Goal: Communication & Community: Answer question/provide support

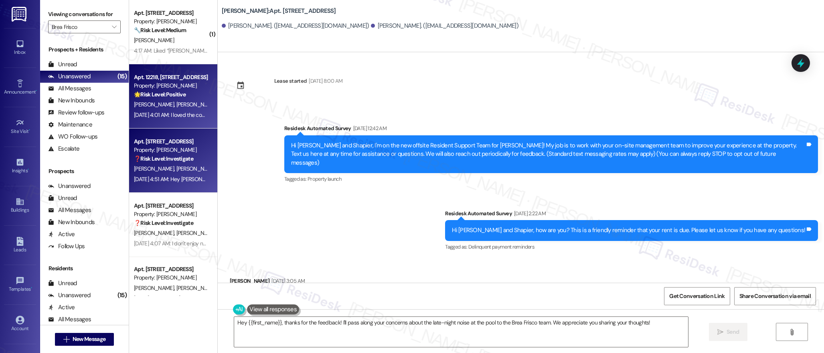
scroll to position [1134, 0]
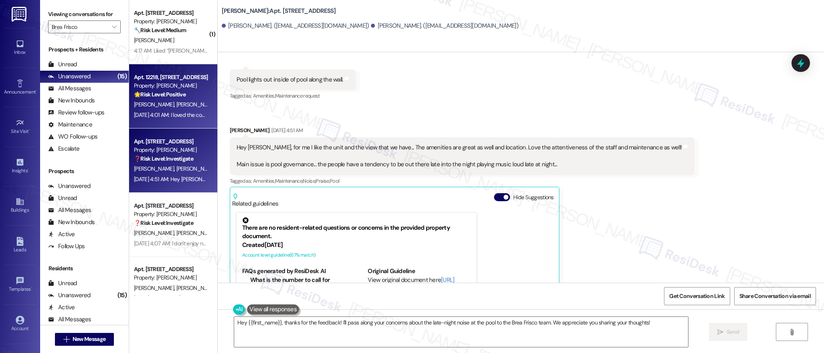
click at [168, 93] on strong "🌟 Risk Level: Positive" at bounding box center [160, 94] width 52 height 7
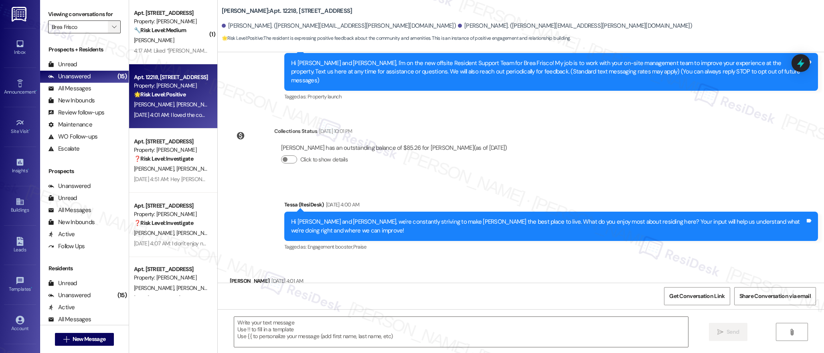
type textarea "Fetching suggested responses. Please feel free to read through the conversation…"
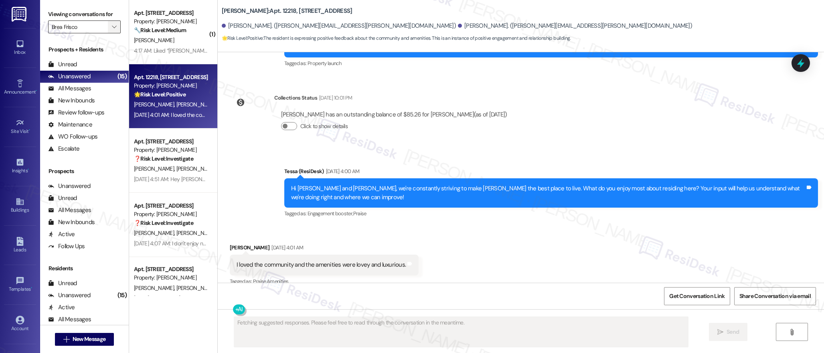
click at [112, 26] on icon "" at bounding box center [114, 27] width 4 height 6
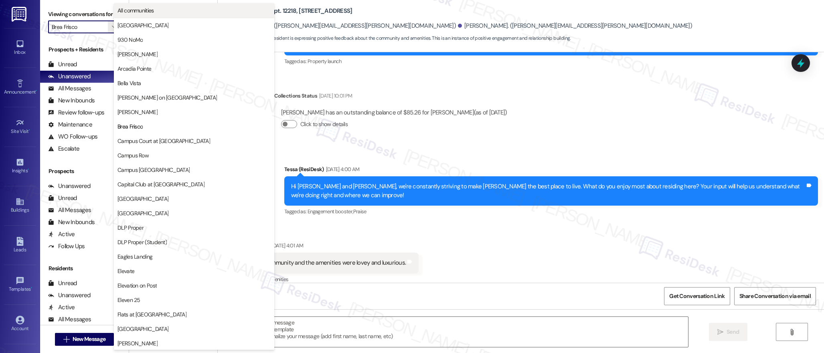
click at [163, 11] on span "All communities" at bounding box center [194, 10] width 153 height 8
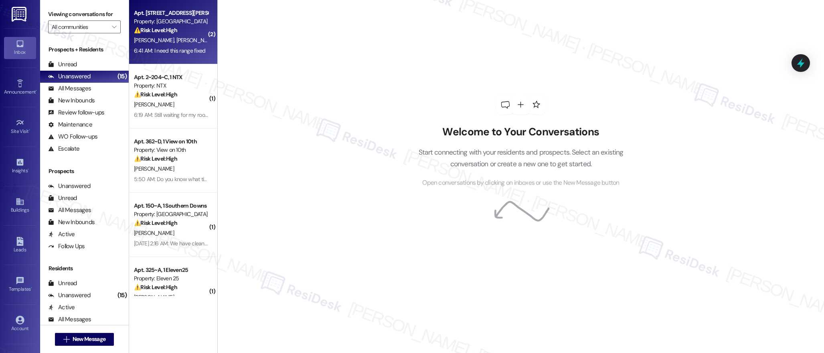
click at [166, 32] on strong "⚠️ Risk Level: High" at bounding box center [155, 29] width 43 height 7
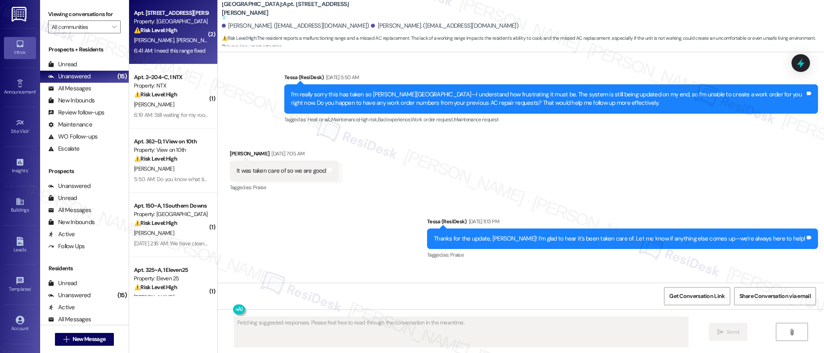
scroll to position [1678, 0]
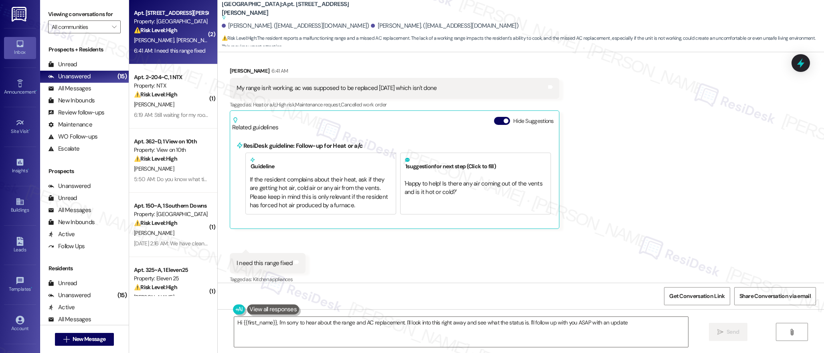
type textarea "Hi {{first_name}}, I'm sorry to hear about the range and AC replacement. I'll l…"
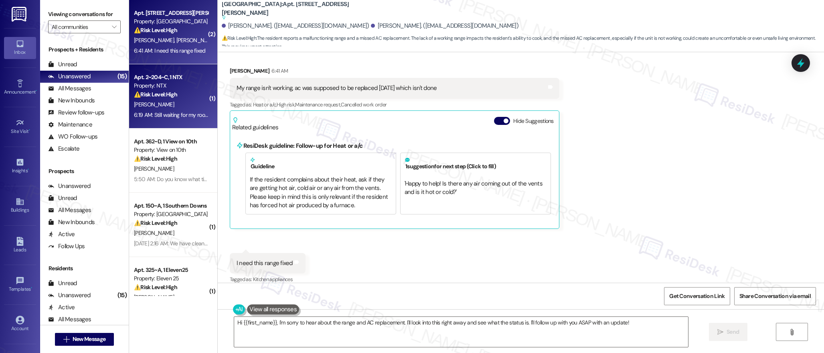
click at [173, 82] on div "Property: NTX" at bounding box center [171, 85] width 74 height 8
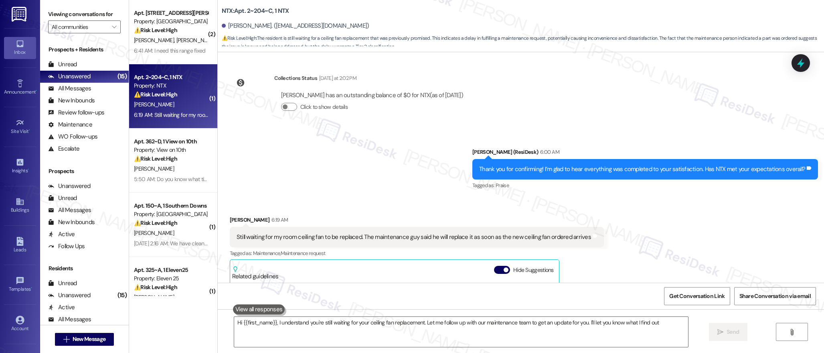
type textarea "Hi {{first_name}}, I understand you're still waiting for your ceiling fan repla…"
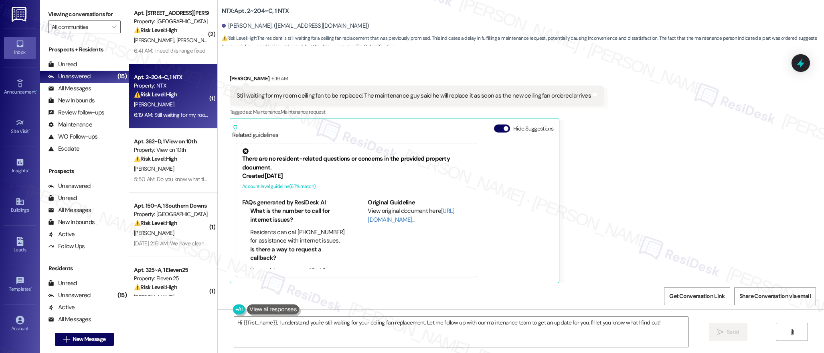
scroll to position [357, 0]
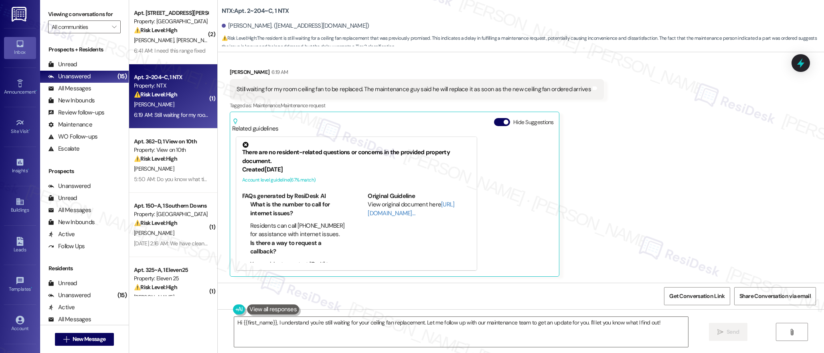
click at [627, 177] on div "Received via SMS Anthony Lekwauwa 6:19 AM Still waiting for my room ceiling fan…" at bounding box center [521, 166] width 607 height 233
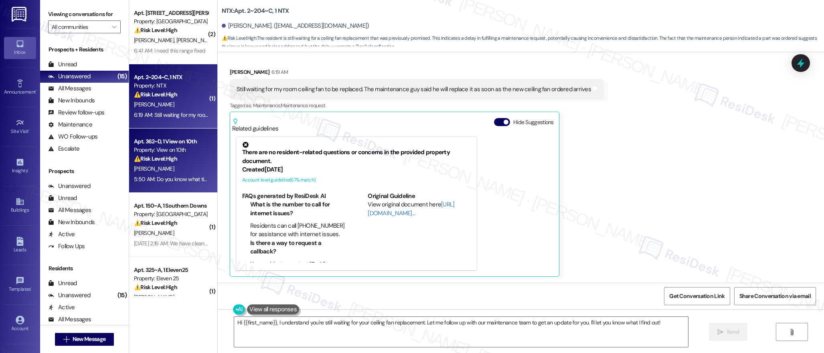
click at [171, 164] on div "[PERSON_NAME]" at bounding box center [171, 169] width 76 height 10
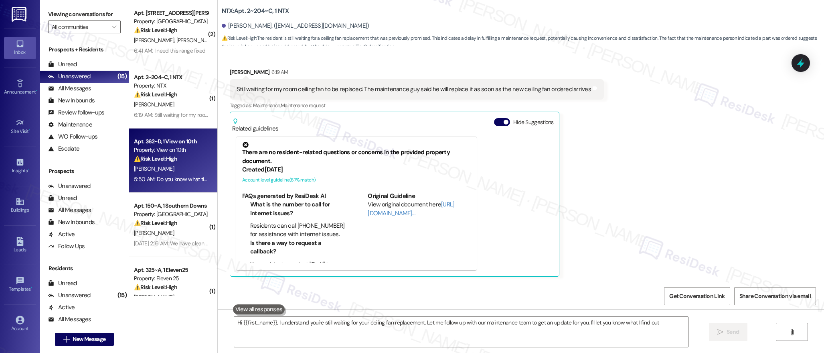
type textarea "Hi {{first_name}}, I understand you're still waiting for your ceiling fan repla…"
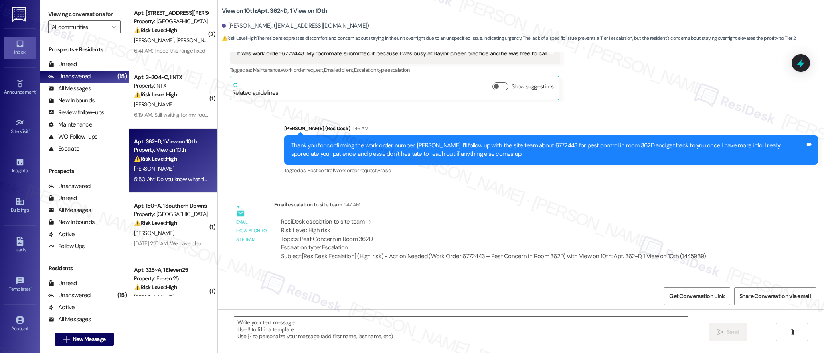
type textarea "Fetching suggested responses. Please feel free to read through the conversation…"
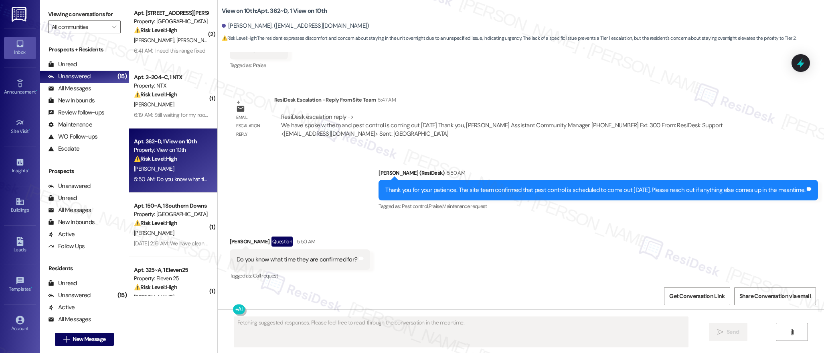
scroll to position [1159, 0]
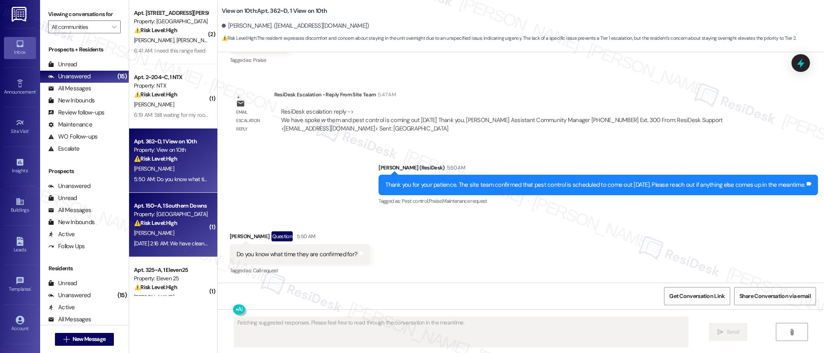
click at [172, 235] on div "[PERSON_NAME]" at bounding box center [171, 233] width 76 height 10
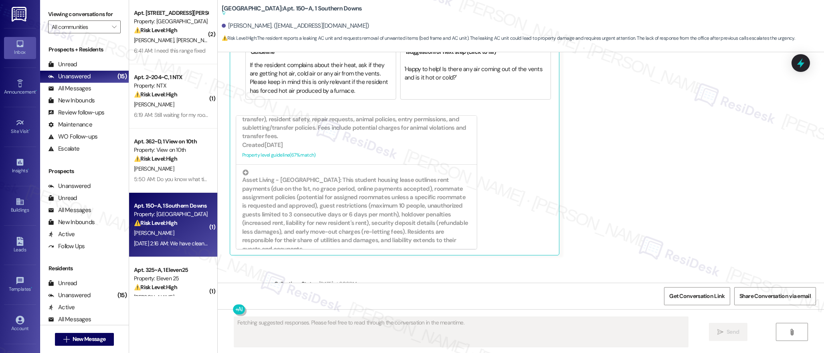
scroll to position [696, 0]
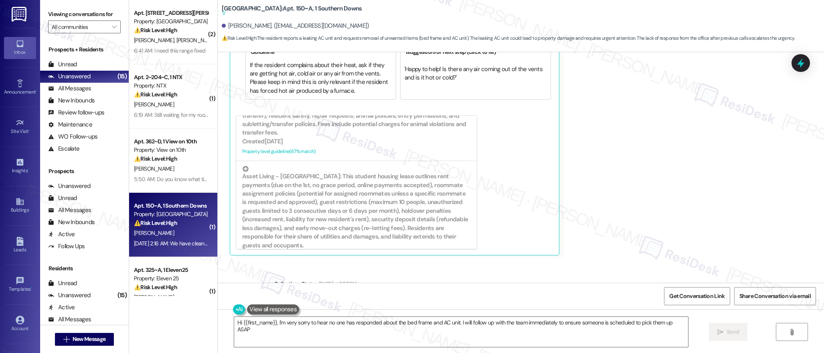
type textarea "Hi {{first_name}}, I'm very sorry to hear no one has responded about the bed fr…"
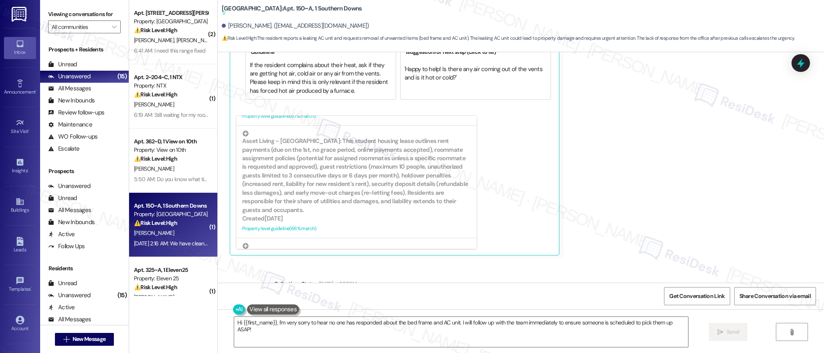
scroll to position [739, 0]
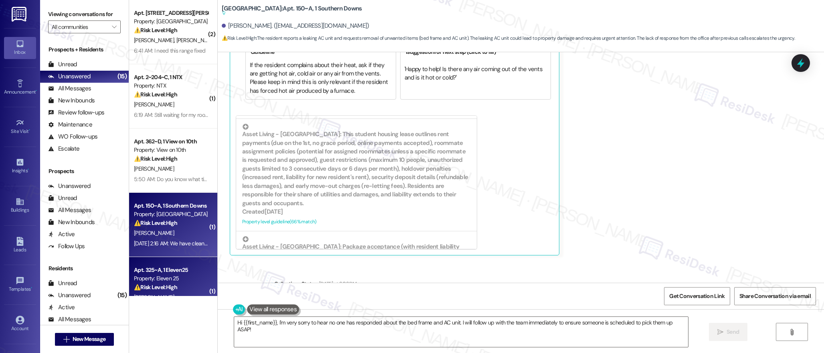
click at [161, 272] on div "Apt. 325~A, 1 Eleven25" at bounding box center [171, 270] width 74 height 8
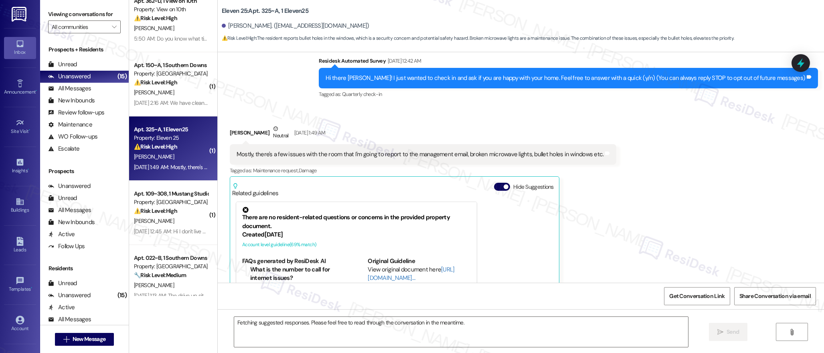
scroll to position [132, 0]
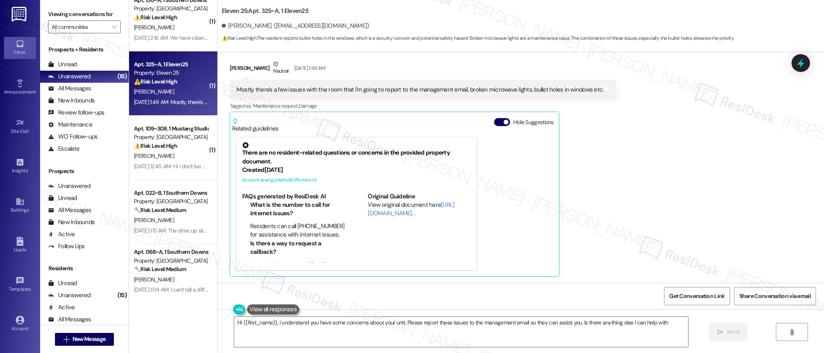
type textarea "Hi {{first_name}}, I understand you have some concerns about your unit. Please …"
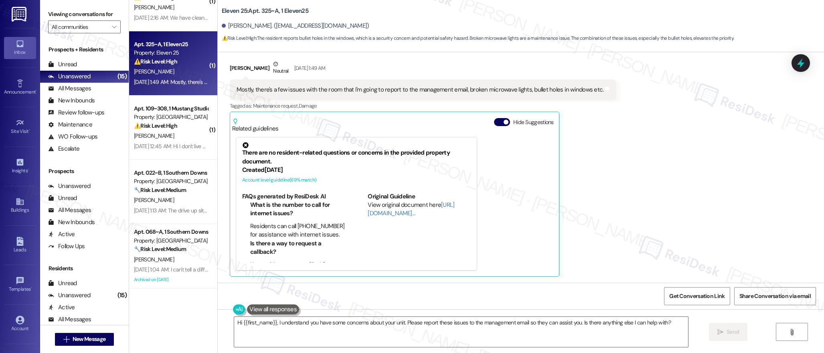
scroll to position [227, 0]
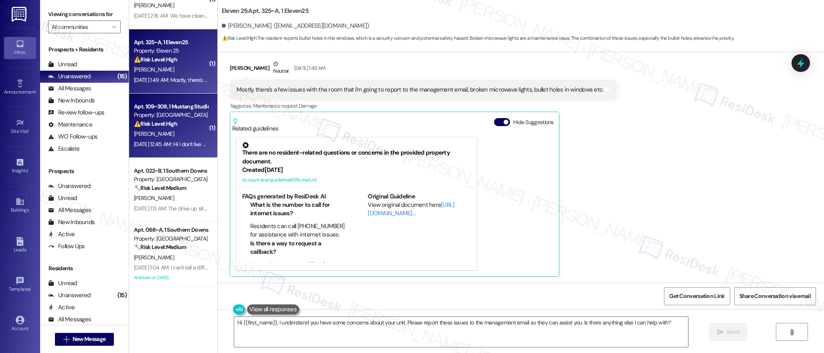
click at [150, 133] on div "[PERSON_NAME]" at bounding box center [171, 134] width 76 height 10
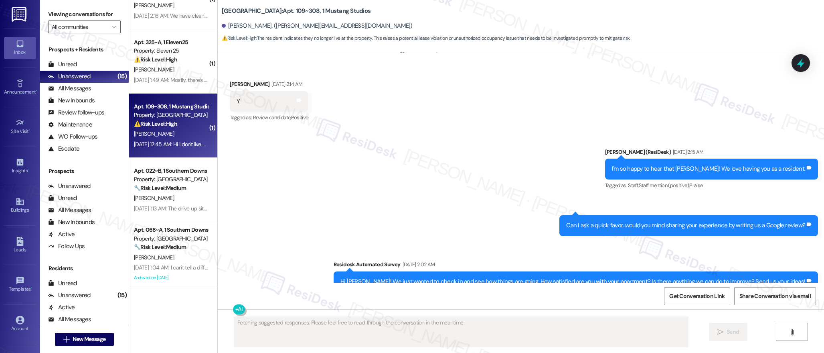
scroll to position [0, 0]
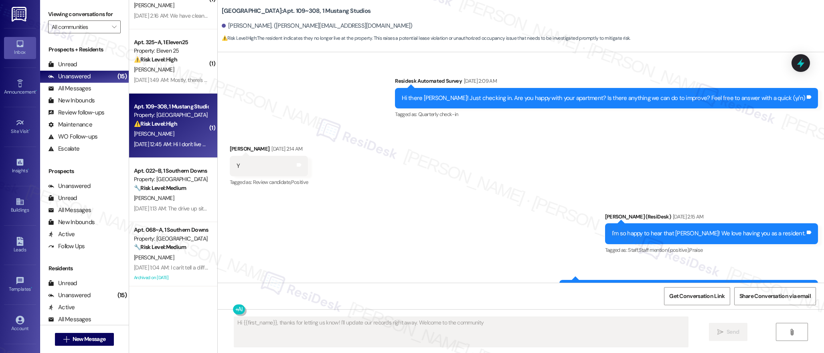
type textarea "Hi {{first_name}}, thanks for letting us know! I'll update our records right aw…"
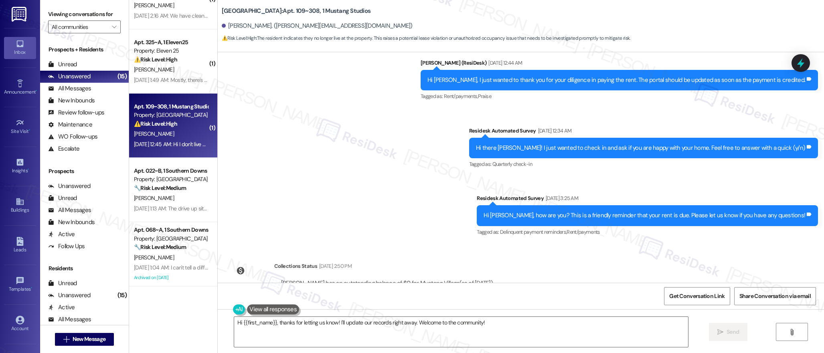
scroll to position [813, 0]
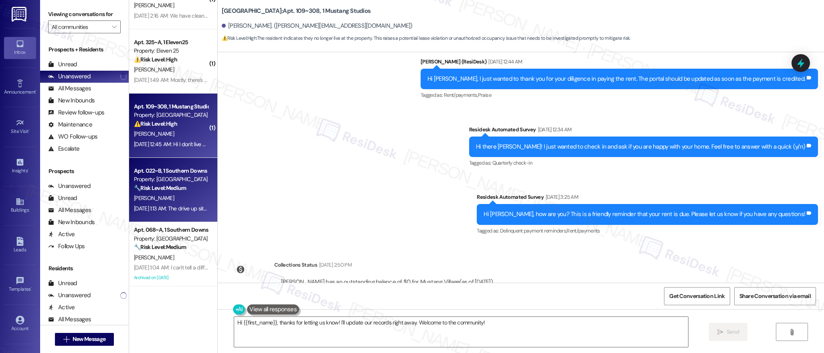
click at [168, 207] on div "Aug 19, 2025 at 1:13 AM: The drive up situation was easy. They answered all que…" at bounding box center [343, 208] width 418 height 7
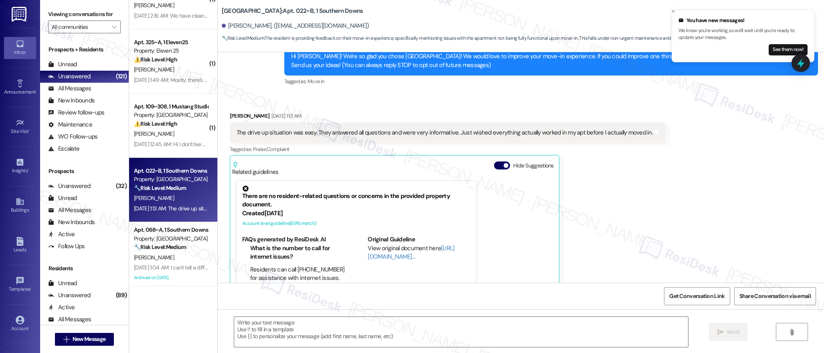
scroll to position [148, 0]
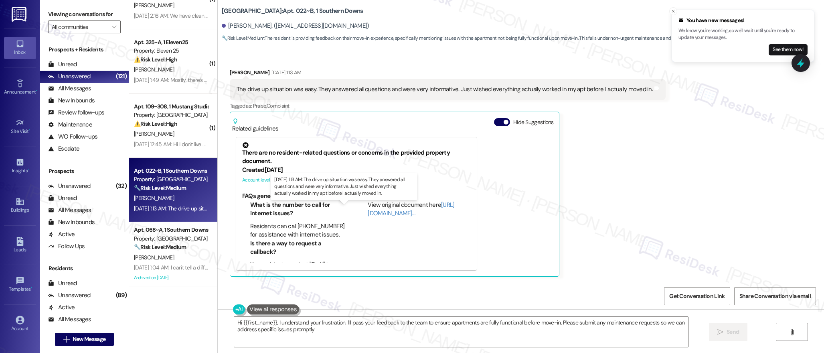
type textarea "Hi {{first_name}}, I understand your frustration. I'll pass your feedback to th…"
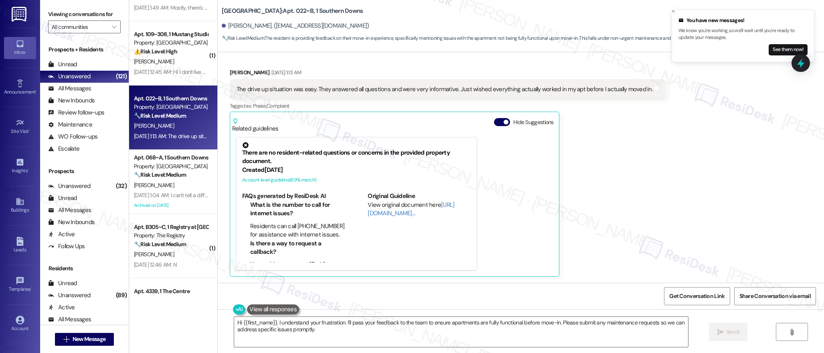
scroll to position [301, 0]
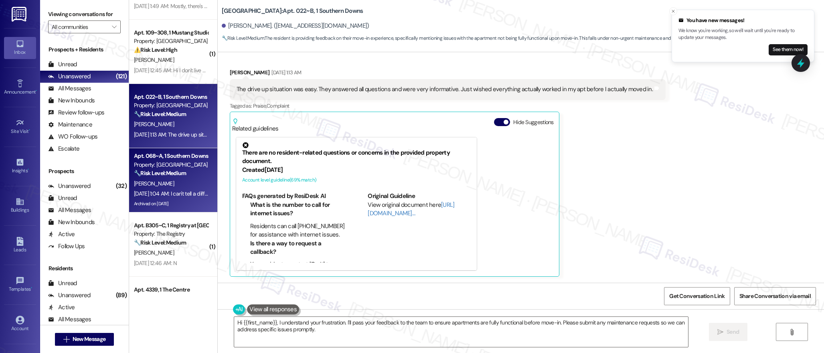
click at [162, 186] on div "H. Fuller" at bounding box center [171, 184] width 76 height 10
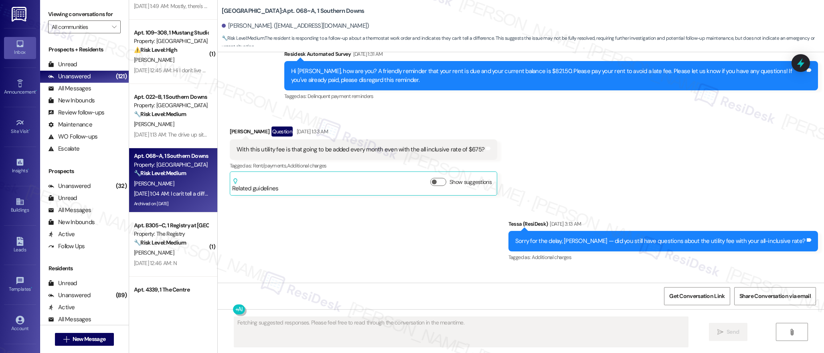
scroll to position [4225, 0]
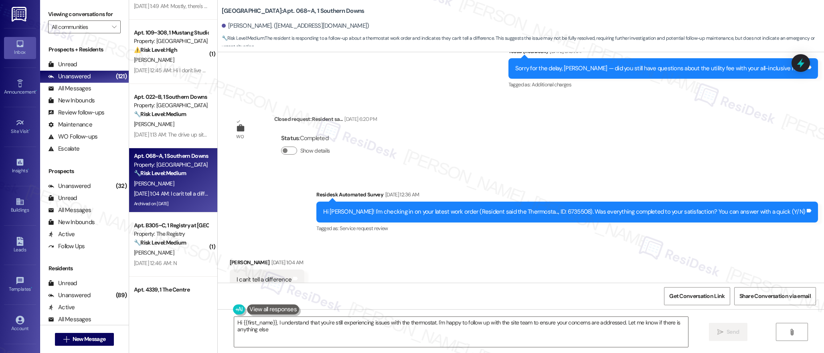
type textarea "Hi {{first_name}}, I understand that you're still experiencing issues with the …"
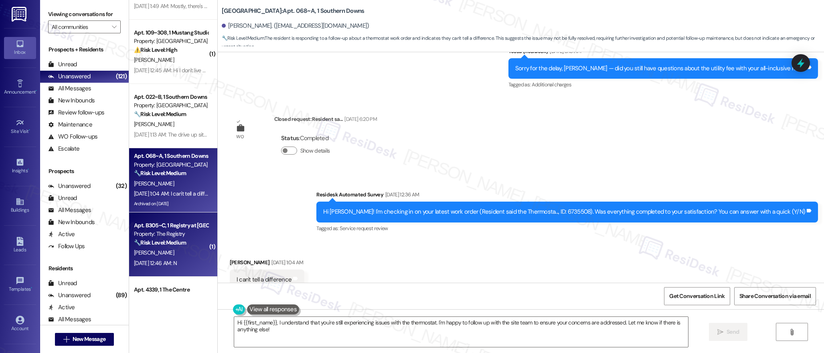
click at [170, 228] on div "Apt. B305~C, 1 Registry at Bowling Green" at bounding box center [171, 225] width 74 height 8
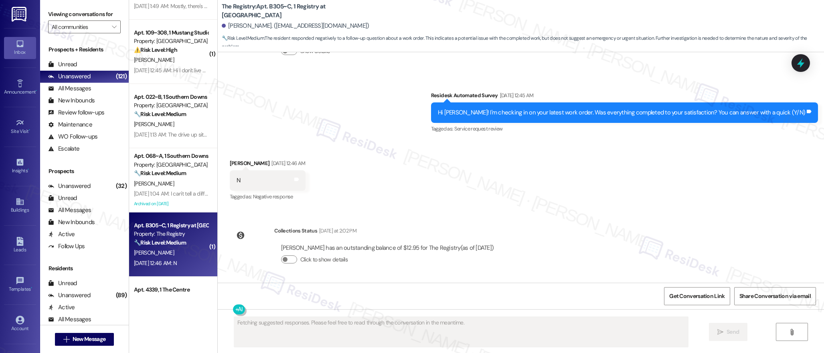
scroll to position [0, 0]
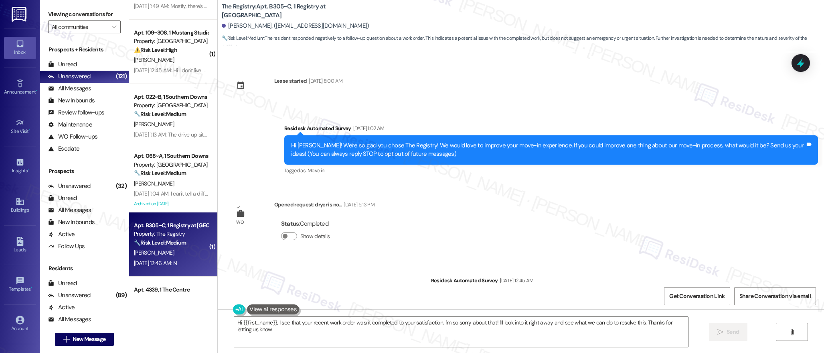
type textarea "Hi {{first_name}}, I see that your recent work order wasn't completed to your s…"
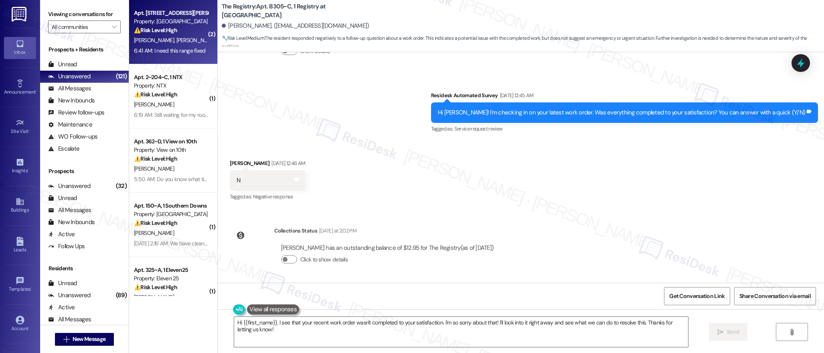
click at [173, 55] on div "6:41 AM: I need this range fixed 6:41 AM: I need this range fixed" at bounding box center [171, 51] width 76 height 10
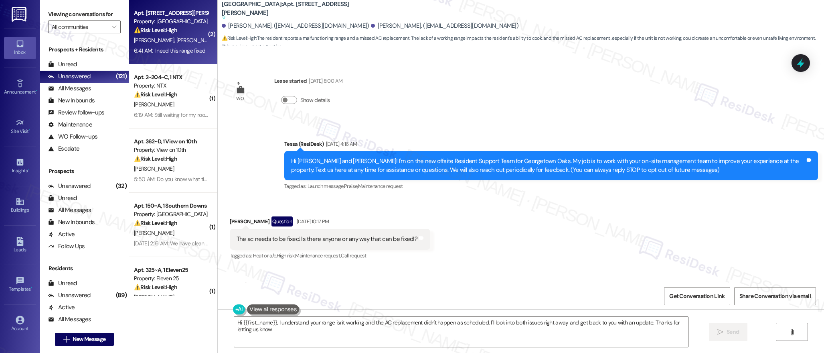
type textarea "Hi {{first_name}}, I understand your range isn't working and the AC replacement…"
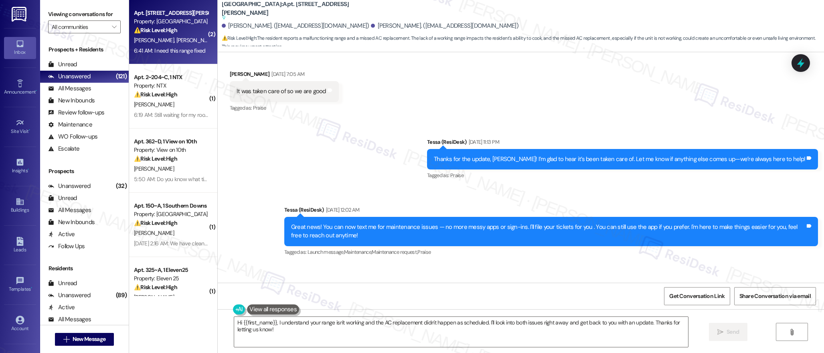
scroll to position [1678, 0]
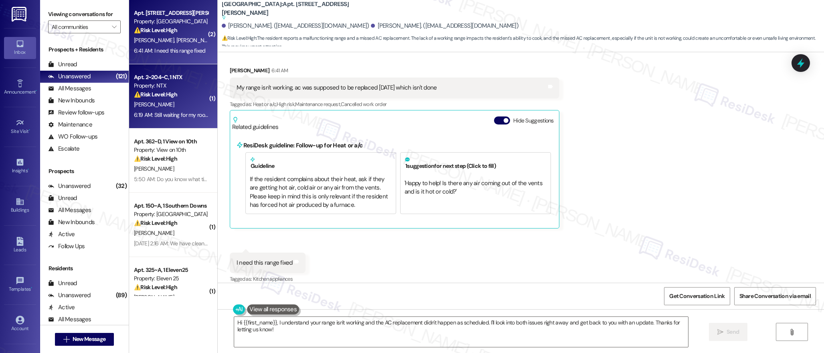
click at [169, 98] on strong "⚠️ Risk Level: High" at bounding box center [155, 94] width 43 height 7
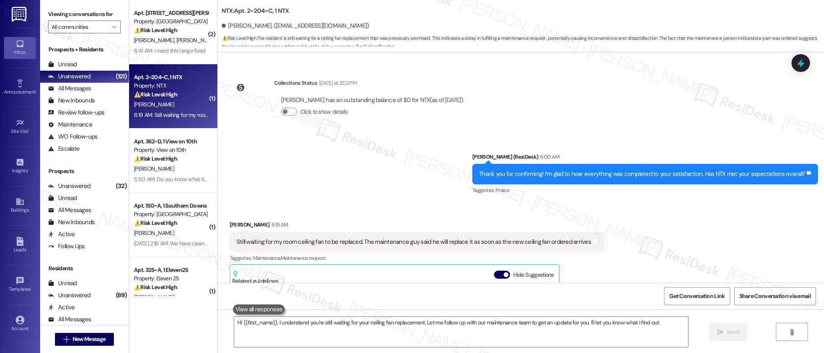
type textarea "Hi {{first_name}}, I understand you're still waiting for your ceiling fan repla…"
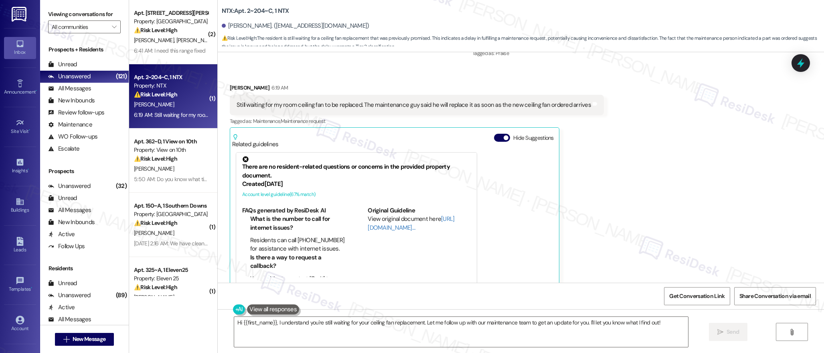
scroll to position [358, 0]
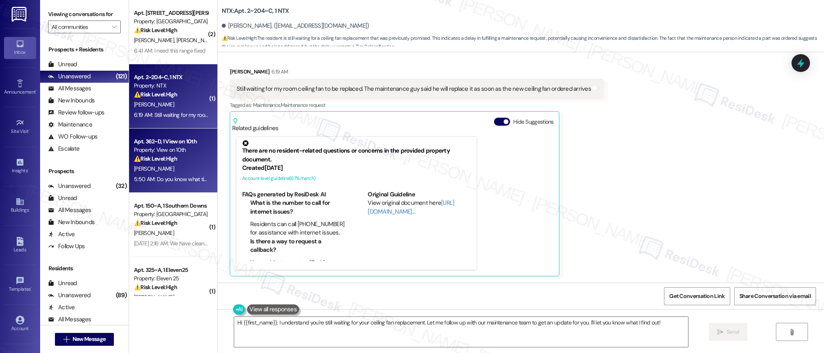
click at [181, 165] on div "[PERSON_NAME]" at bounding box center [171, 169] width 76 height 10
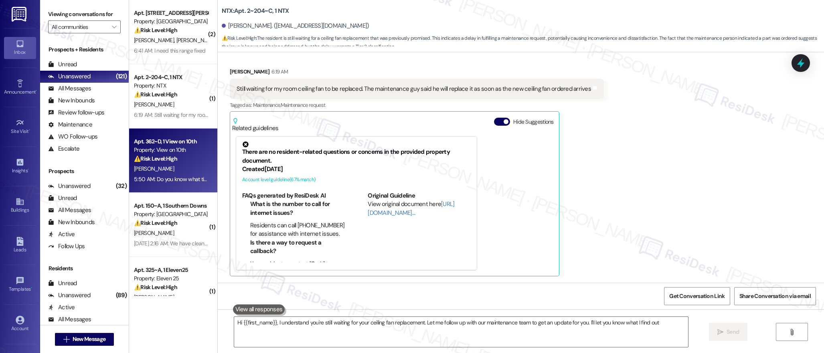
type textarea "Hi {{first_name}}, I understand you're still waiting for your ceiling fan repla…"
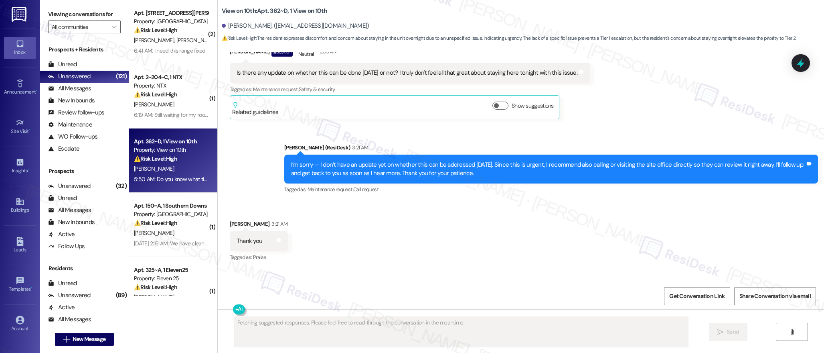
scroll to position [1159, 0]
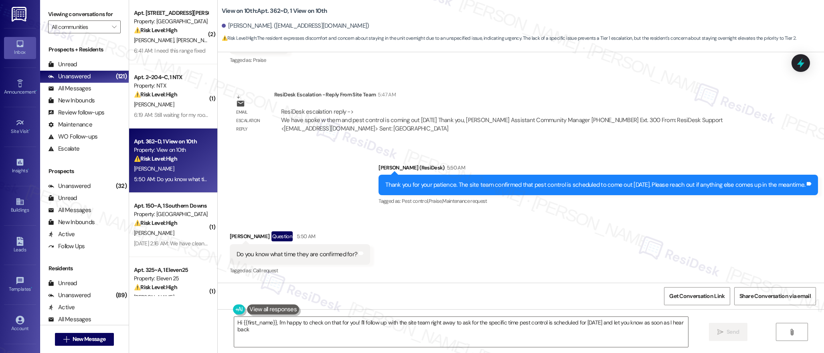
type textarea "Hi {{first_name}}, I'm happy to check on that for you! I'll follow up with the …"
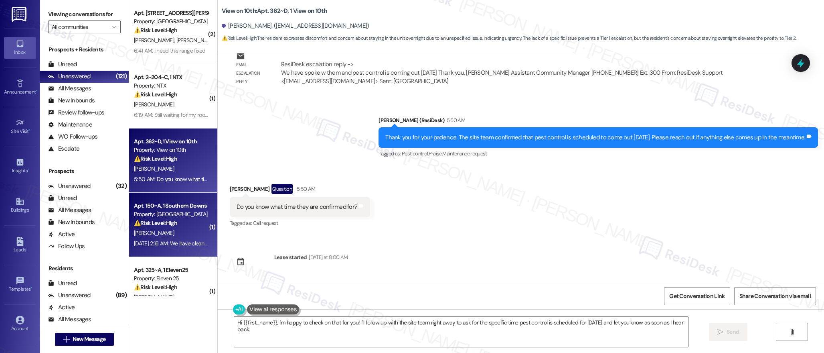
click at [165, 226] on strong "⚠️ Risk Level: High" at bounding box center [155, 222] width 43 height 7
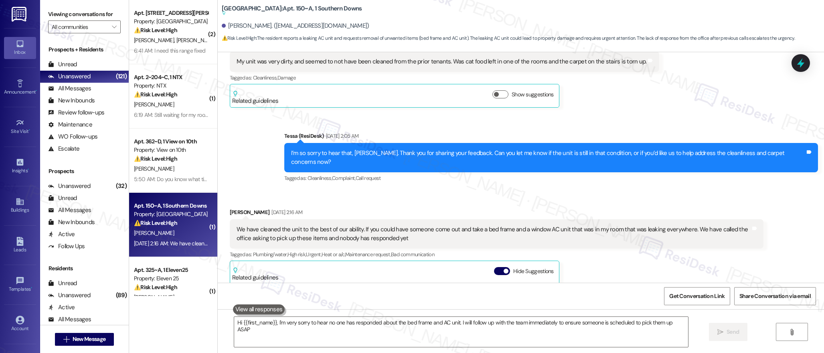
type textarea "Hi {{first_name}}, I'm very sorry to hear no one has responded about the bed fr…"
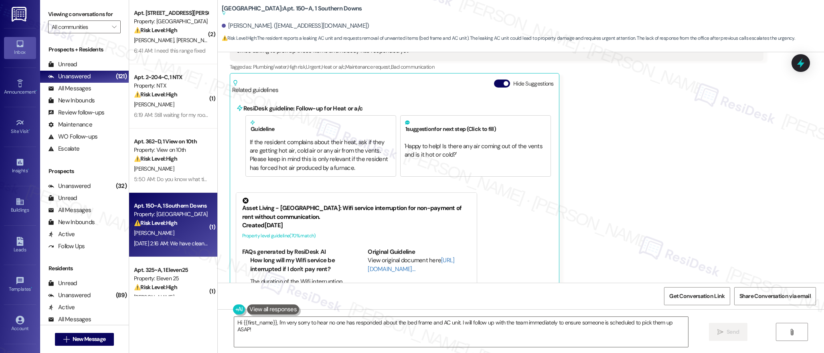
scroll to position [403, 0]
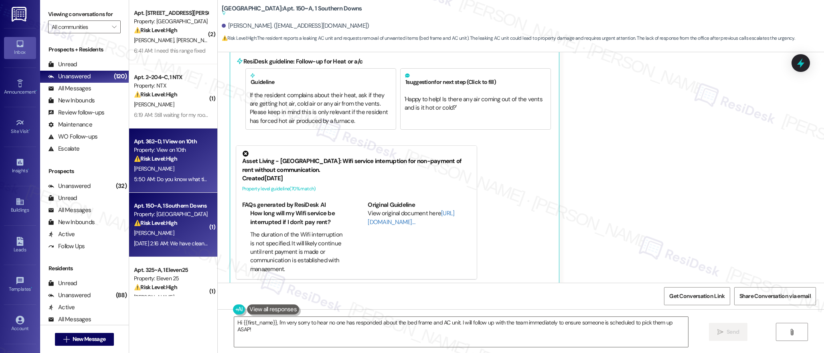
click at [161, 163] on div "Apt. 362~D, 1 View on 10th Property: View on 10th ⚠️ Risk Level: High The resid…" at bounding box center [171, 149] width 76 height 27
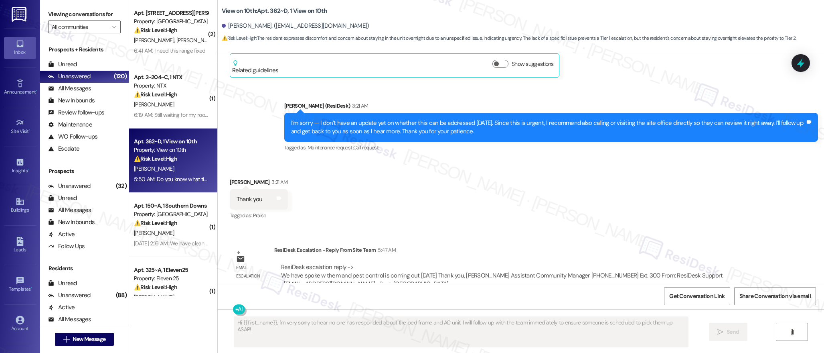
scroll to position [1159, 0]
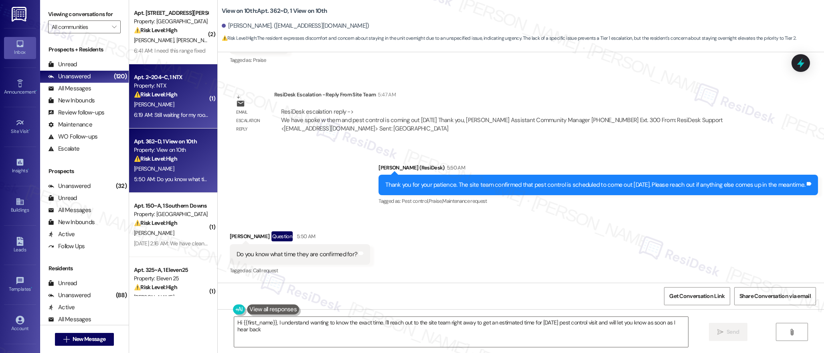
type textarea "Hi {{first_name}}, I understand wanting to know the exact time. I'll reach out …"
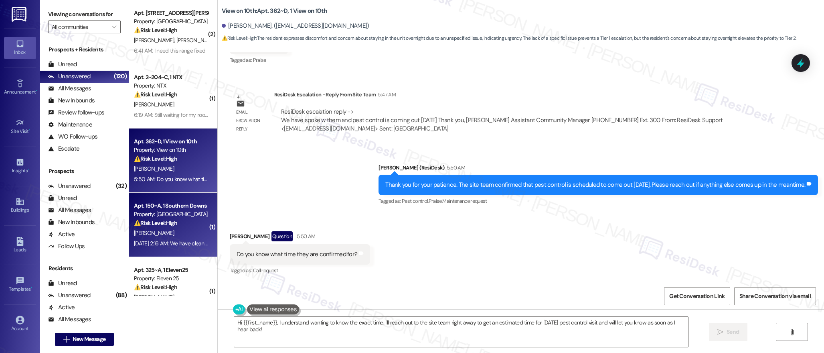
click at [162, 215] on div "Property: [GEOGRAPHIC_DATA]" at bounding box center [171, 214] width 74 height 8
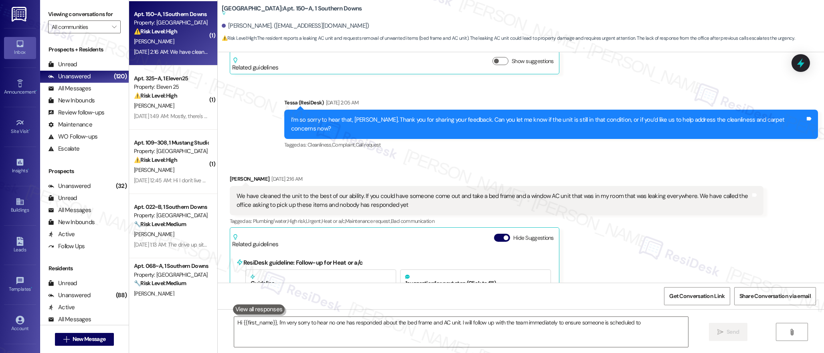
scroll to position [302, 0]
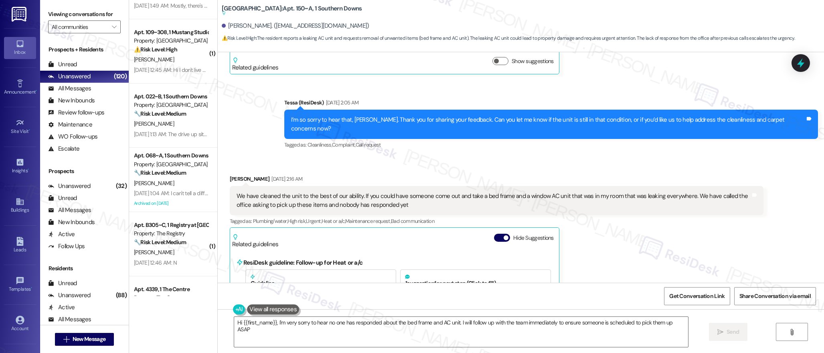
type textarea "Hi {{first_name}}, I'm very sorry to hear no one has responded about the bed fr…"
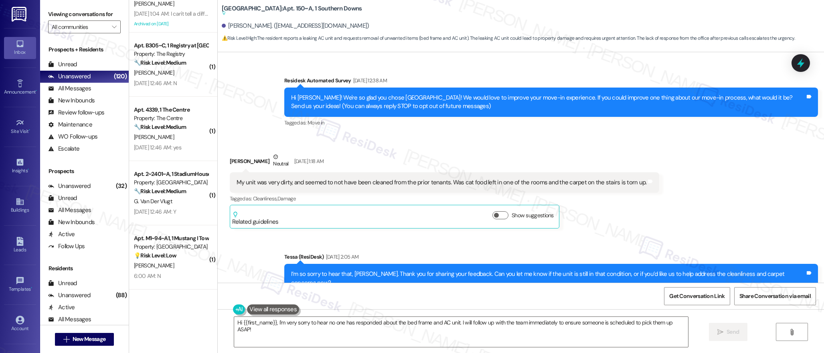
scroll to position [50, 0]
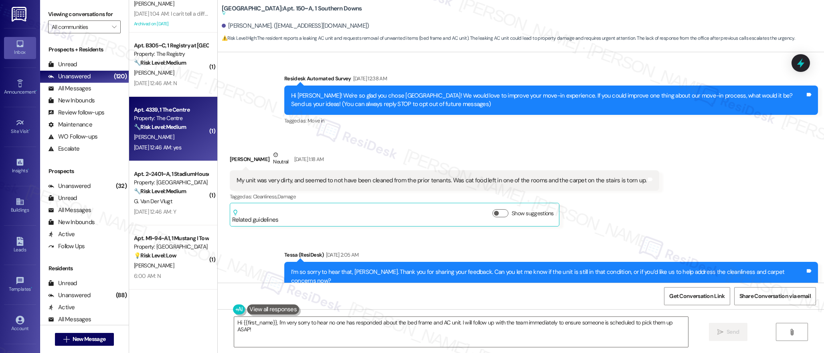
click at [181, 130] on div "🔧 Risk Level: Medium The resident confirmed the work order was completed to the…" at bounding box center [171, 127] width 74 height 8
type textarea "Hi {{first_name}}, I'm very sorry to hear no one has responded about the bed fr…"
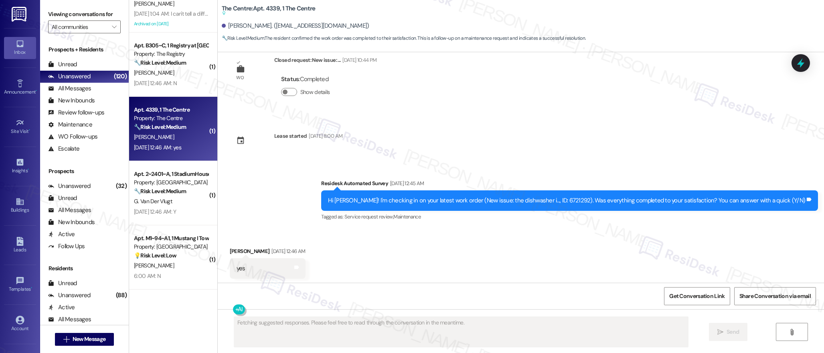
scroll to position [2040, 0]
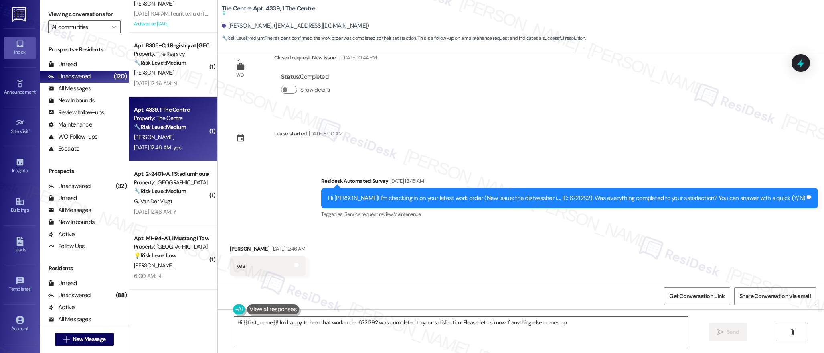
type textarea "Hi {{first_name}}! I'm happy to hear that work order 6721292 was completed to y…"
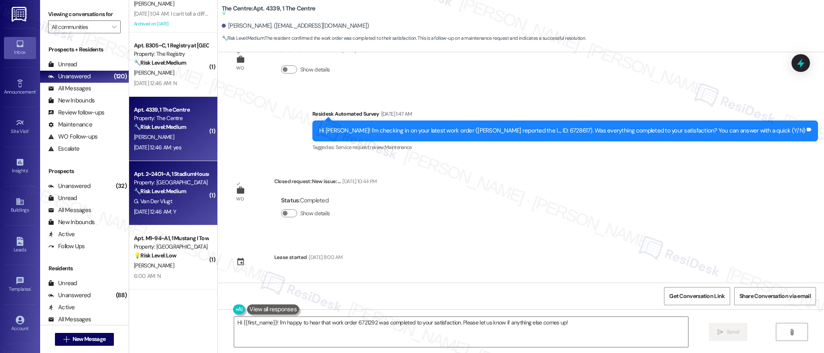
scroll to position [1916, 0]
click at [175, 172] on div "Apt. 2~2401~A, 1 StadiumHouse" at bounding box center [171, 174] width 74 height 8
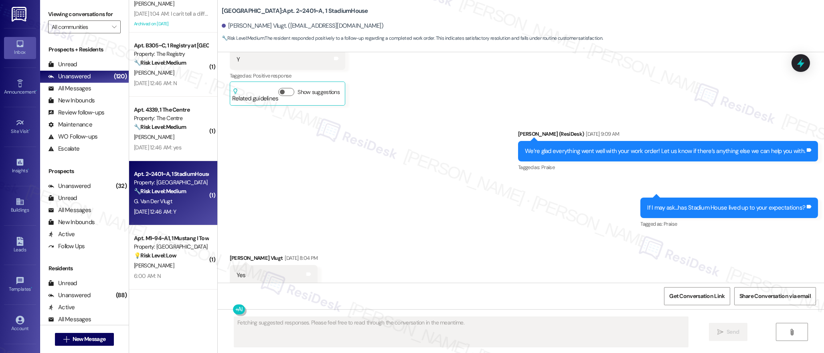
scroll to position [2439, 0]
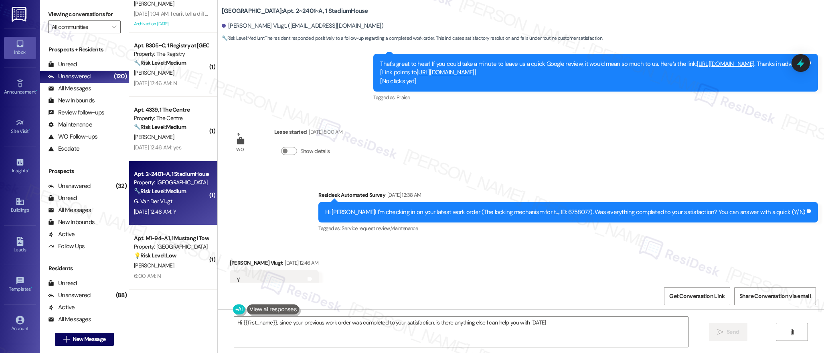
type textarea "Hi {{first_name}}, since your previous work order was completed to your satisfa…"
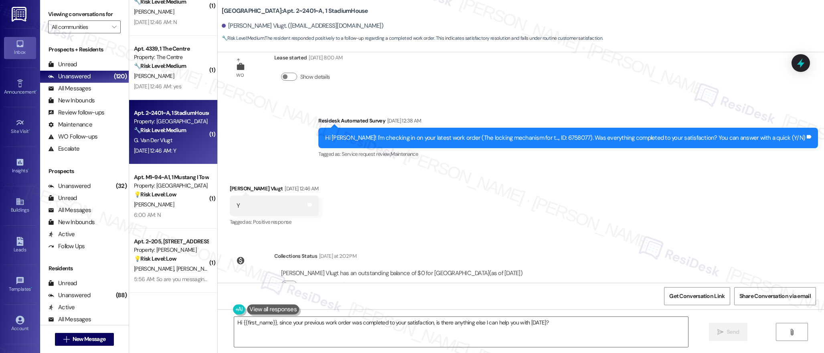
scroll to position [546, 0]
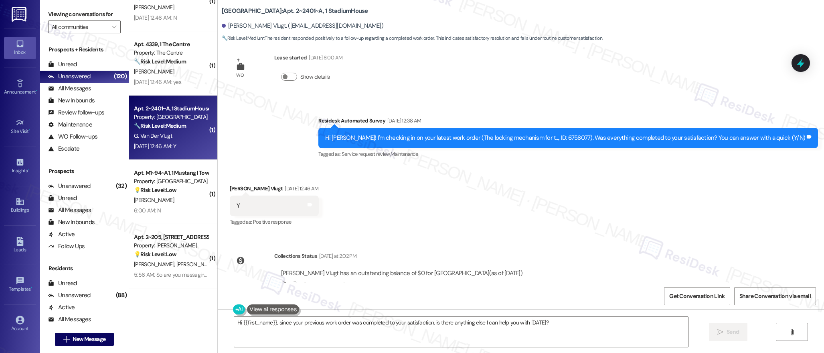
click at [177, 194] on div "Apt. 068~A, 1 Southern Downs Property: Southern Downs 🔧 Risk Level: Medium The …" at bounding box center [173, 148] width 88 height 296
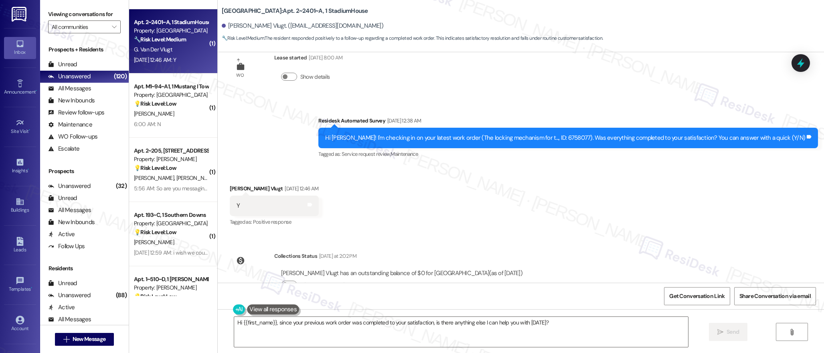
scroll to position [633, 0]
click at [167, 129] on div "( 1 ) Apt. B305~C, 1 Registry at Bowling Green Property: The Registry 🔧 Risk Le…" at bounding box center [173, 148] width 88 height 296
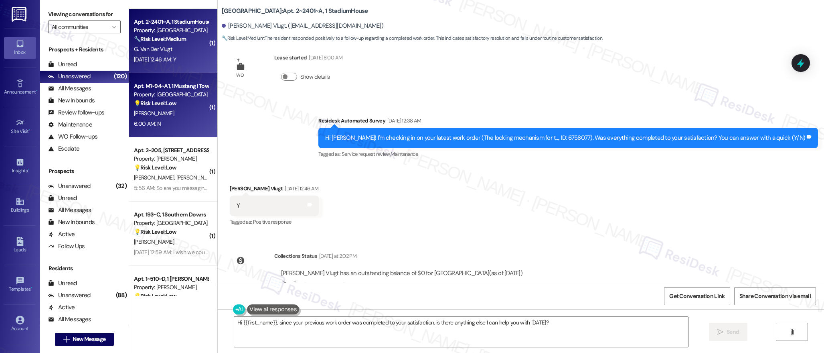
click at [190, 124] on div "6:00 AM: N 6:00 AM: N" at bounding box center [171, 124] width 76 height 10
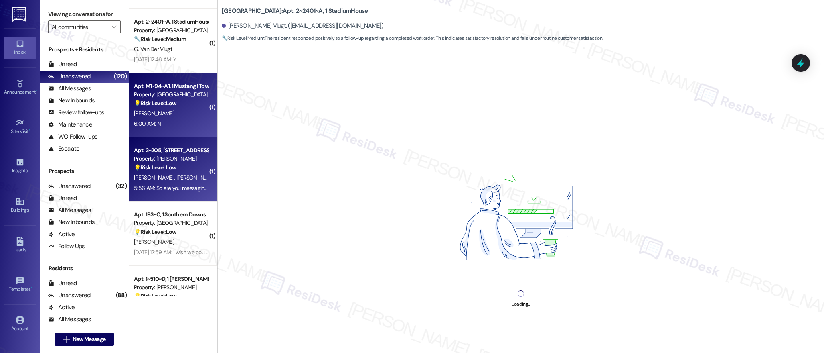
click at [192, 186] on div "5:56 AM: So are you messaging us through the management program? 5:56 AM: So ar…" at bounding box center [216, 187] width 165 height 7
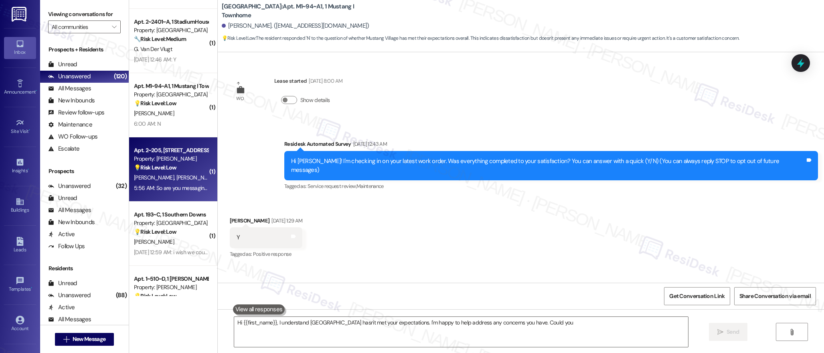
scroll to position [140, 0]
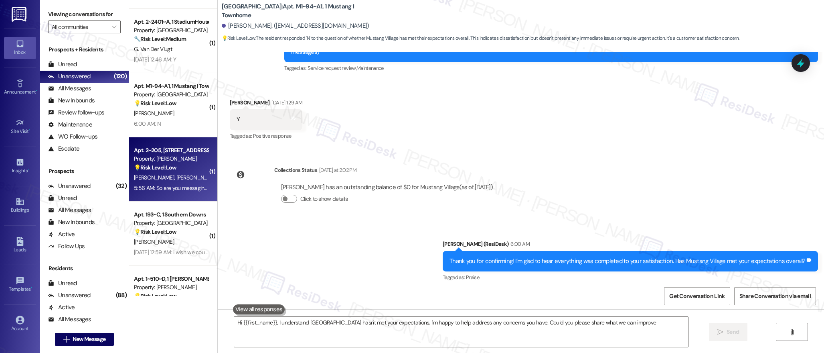
type textarea "Hi {{first_name}}, I understand Mustang Village hasn't met your expectations. I…"
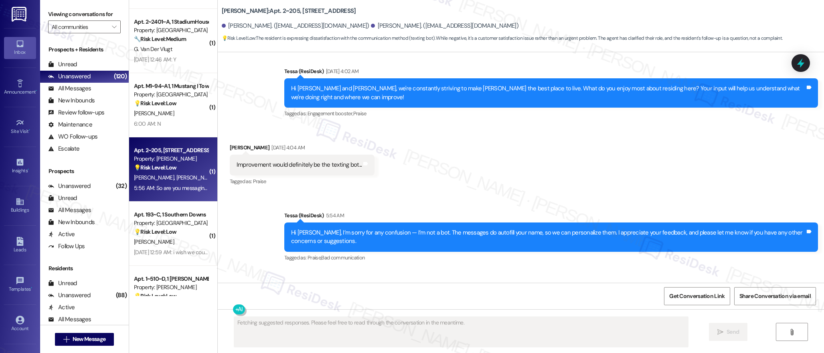
scroll to position [2736, 0]
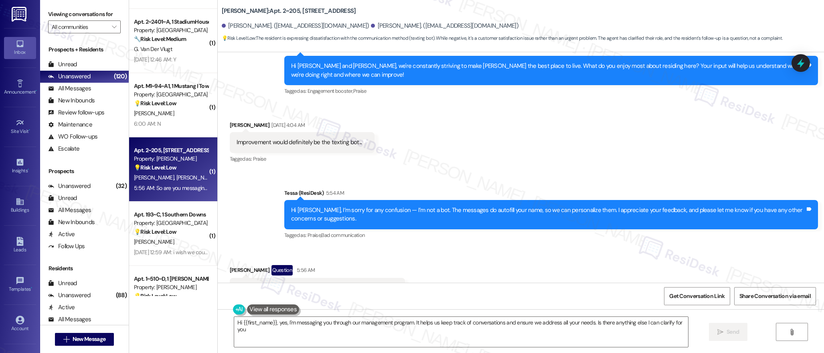
type textarea "Hi {{first_name}}, yes, I'm messaging you through our management program. It he…"
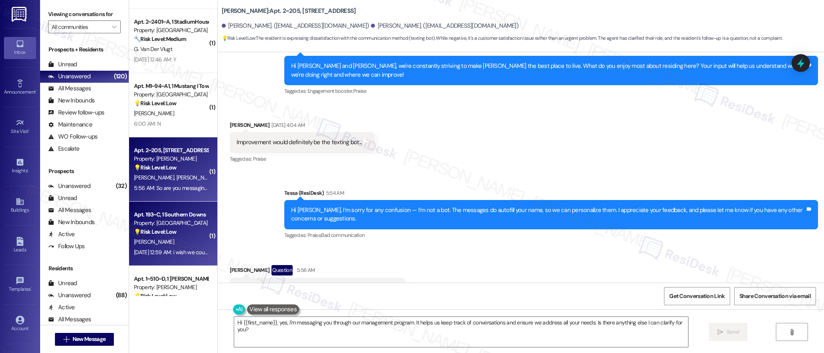
click at [164, 235] on div "💡 Risk Level: Low The resident is providing feedback on their move-in experienc…" at bounding box center [171, 231] width 74 height 8
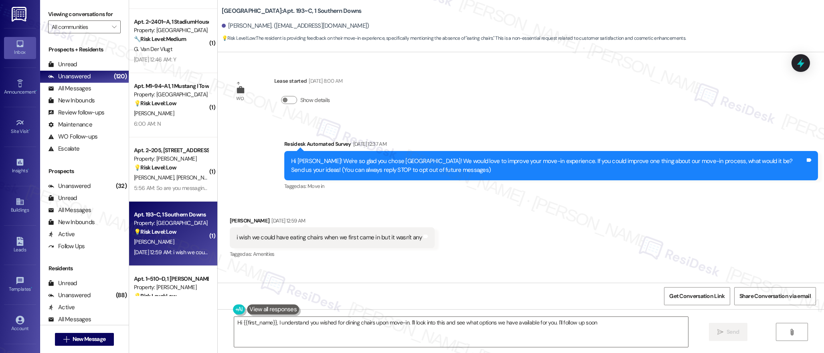
type textarea "Hi {{first_name}}, I understand you wished for dining chairs upon move-in. I'll…"
click at [165, 282] on div "Apt. 1~510~D, 1 Todd" at bounding box center [171, 278] width 74 height 8
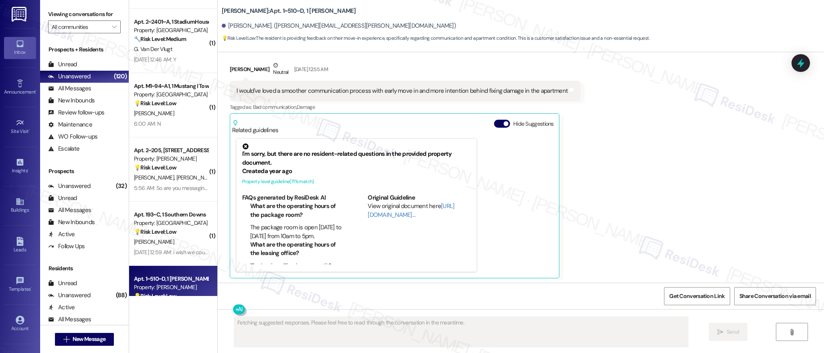
scroll to position [167, 0]
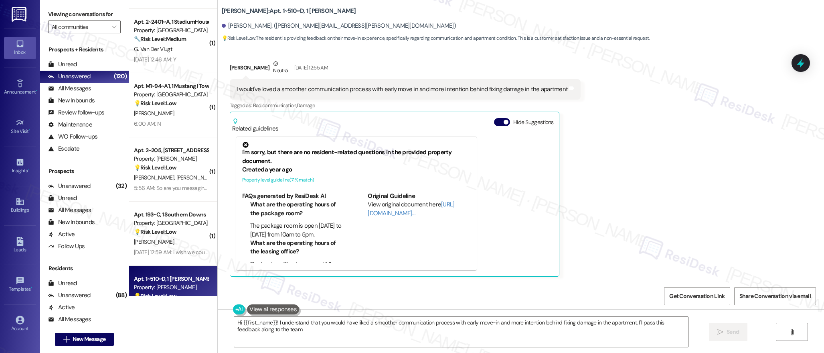
type textarea "Hi {{first_name}}! I understand that you would have liked a smoother communicat…"
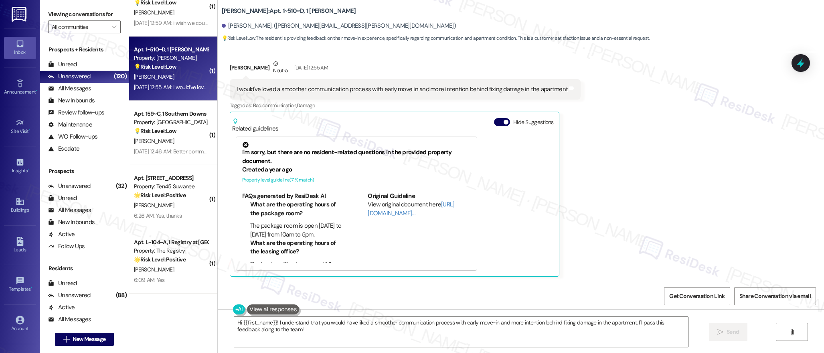
scroll to position [867, 0]
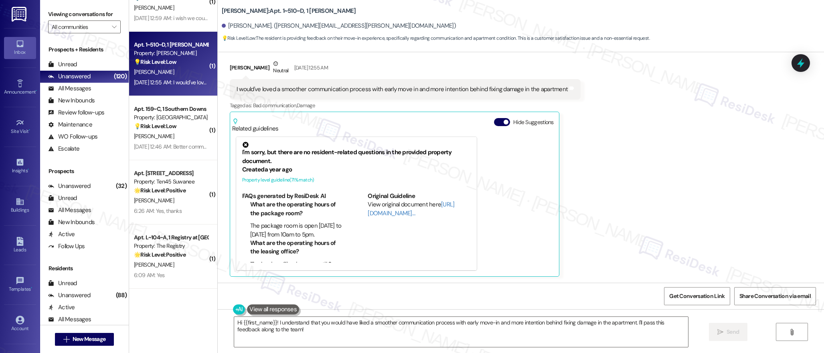
click at [186, 167] on div "( 1 ) Apt. M1~94~A1, 1 Mustang I Townhome Property: Mustang Village 💡 Risk Leve…" at bounding box center [173, 148] width 88 height 296
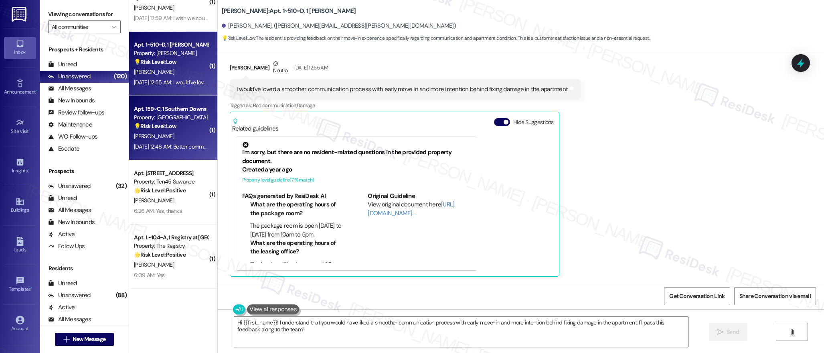
click at [181, 139] on div "D. Robinson" at bounding box center [171, 136] width 76 height 10
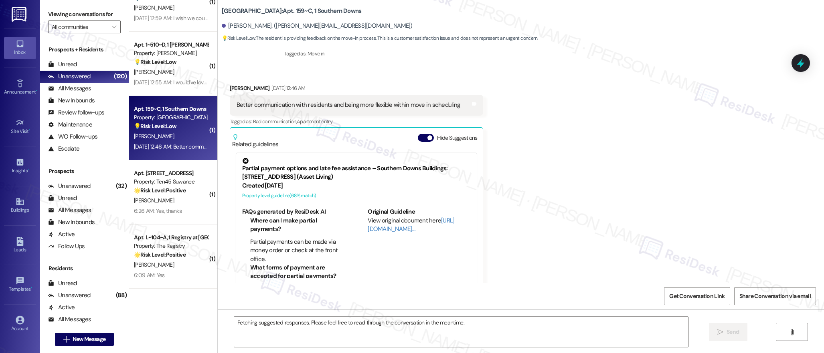
scroll to position [148, 0]
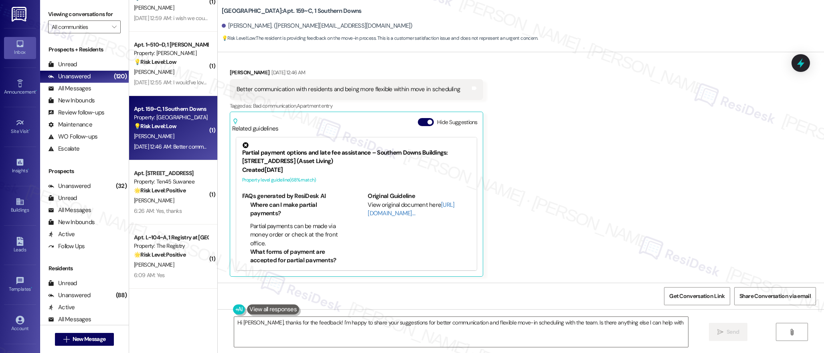
type textarea "Hi Danielle, thanks for the feedback! I'm happy to share your suggestions for b…"
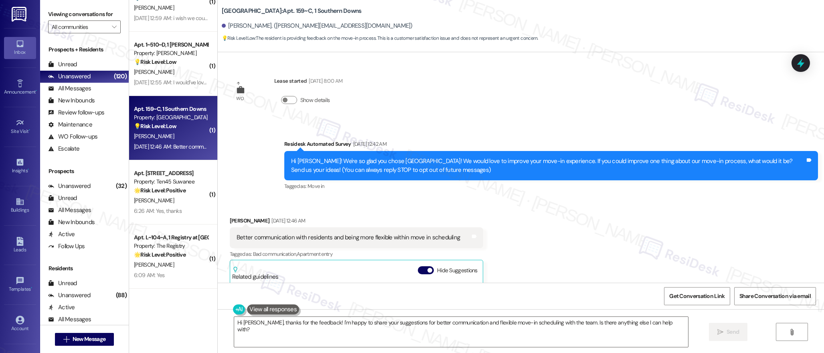
scroll to position [222, 0]
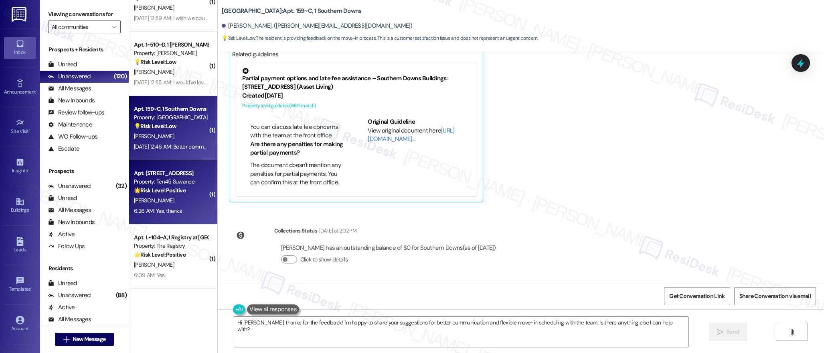
click at [150, 197] on div "H. Davis" at bounding box center [171, 200] width 76 height 10
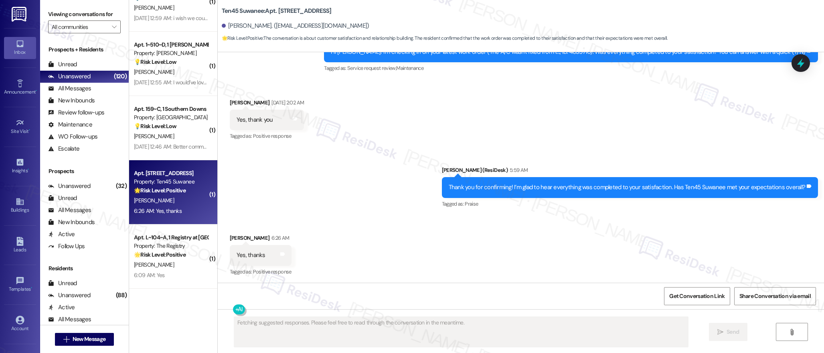
scroll to position [1005, 0]
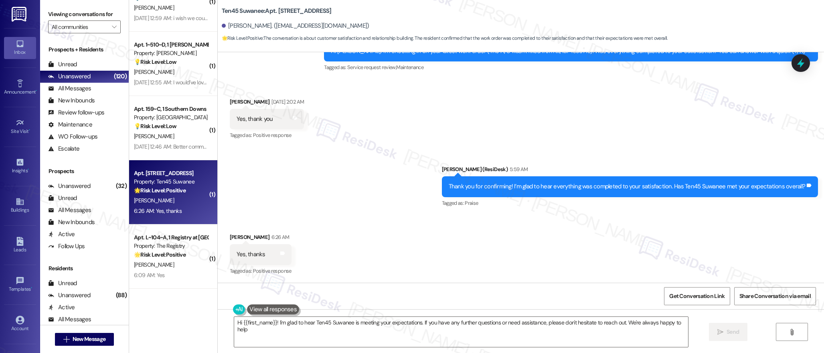
type textarea "Hi {{first_name}}! I'm glad to hear Ten45 Suwanee is meeting your expectations.…"
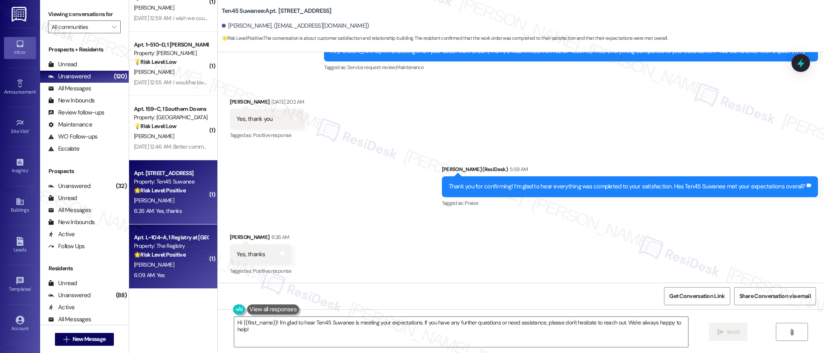
click at [171, 262] on div "A. Christensen" at bounding box center [171, 265] width 76 height 10
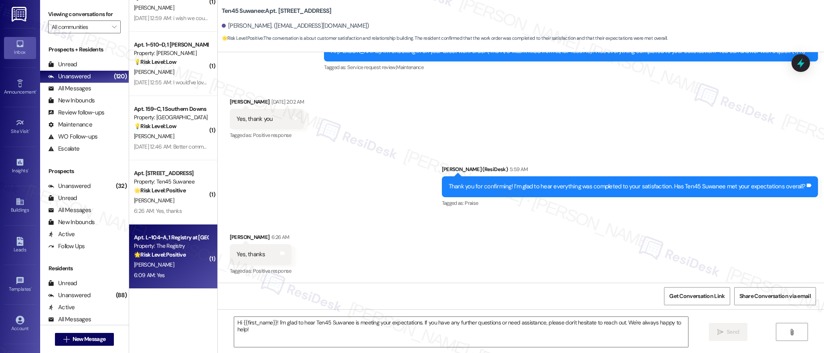
scroll to position [1006, 0]
type textarea "Fetching suggested responses. Please feel free to read through the conversation…"
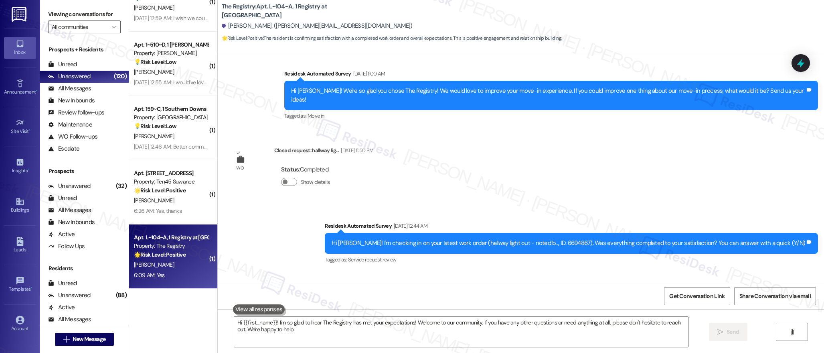
type textarea "Hi {{first_name}}! I'm so glad to hear The Registry has met your expectations! …"
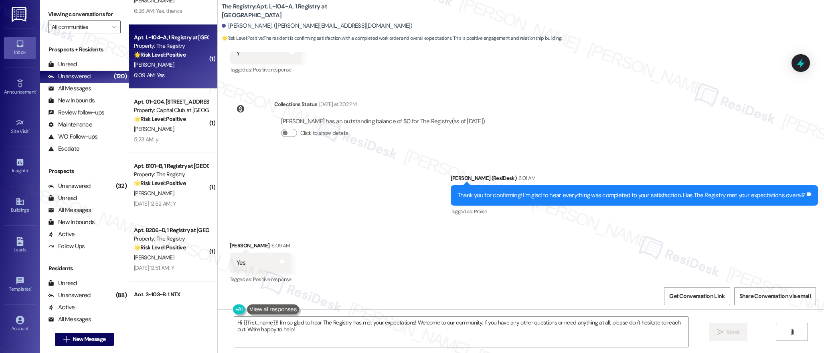
scroll to position [1094, 0]
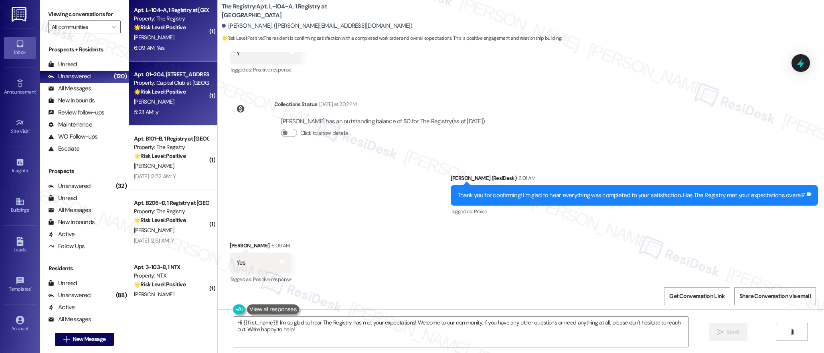
click at [173, 96] on div "Apt. 01~204, 2278 Capital Club Way Property: Capital Club at Indian Land 🌟 Risk…" at bounding box center [171, 82] width 76 height 27
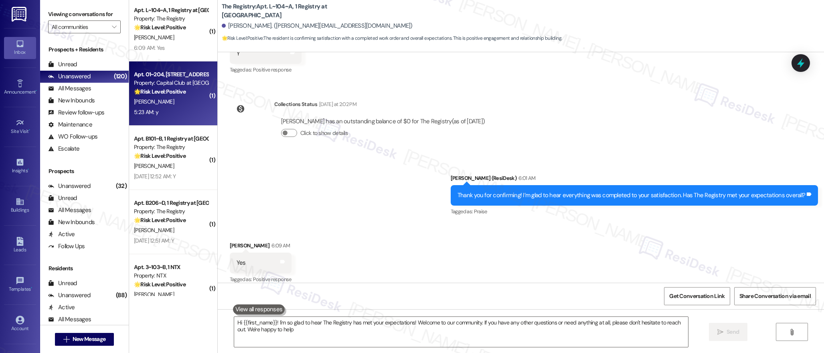
type textarea "Hi {{first_name}}! I'm so glad to hear The Registry has met your expectations! …"
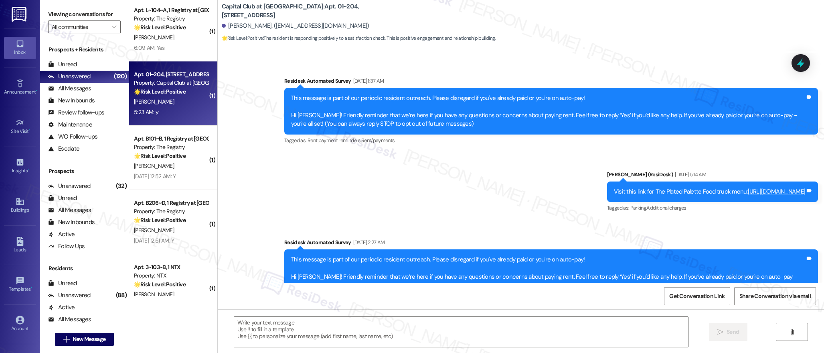
scroll to position [3506, 0]
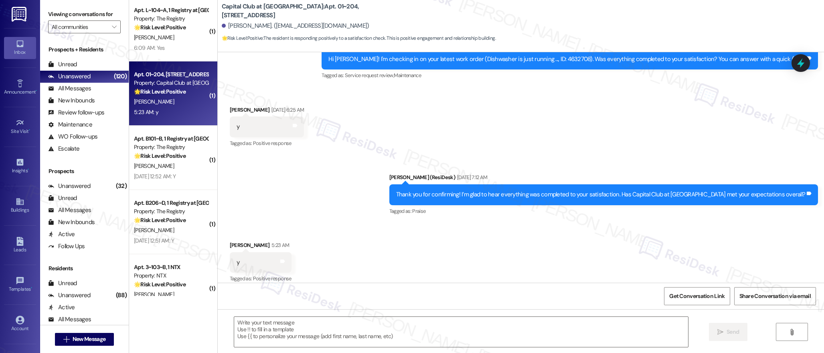
type textarea "Fetching suggested responses. Please feel free to read through the conversation…"
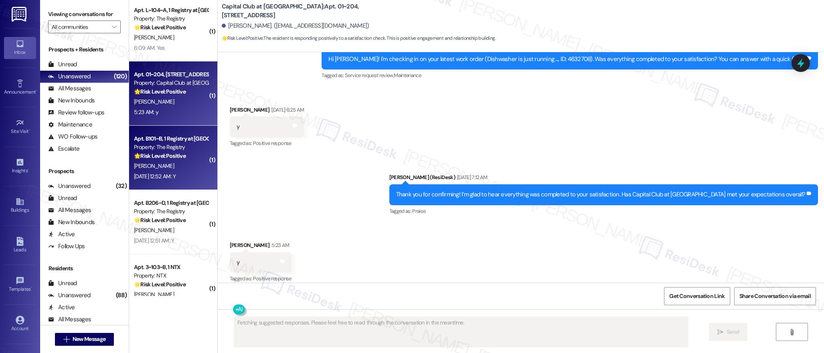
click at [175, 160] on div "🌟 Risk Level: Positive The resident responded positively to a check-in regardin…" at bounding box center [171, 156] width 74 height 8
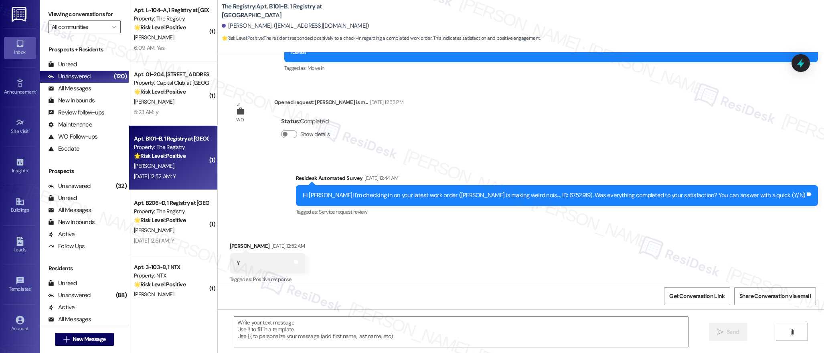
scroll to position [1093, 0]
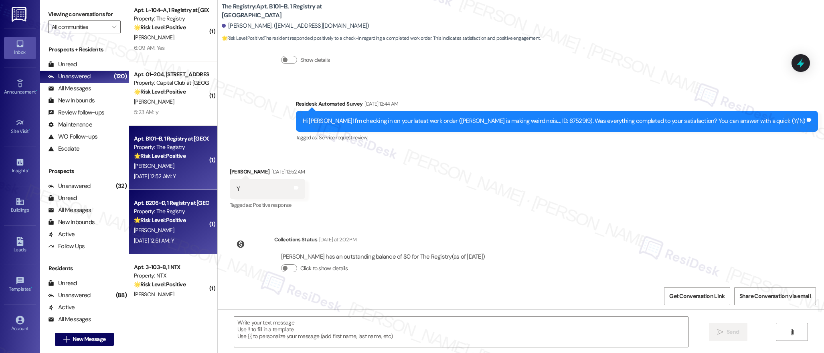
click at [168, 214] on div "Property: The Registry" at bounding box center [171, 211] width 74 height 8
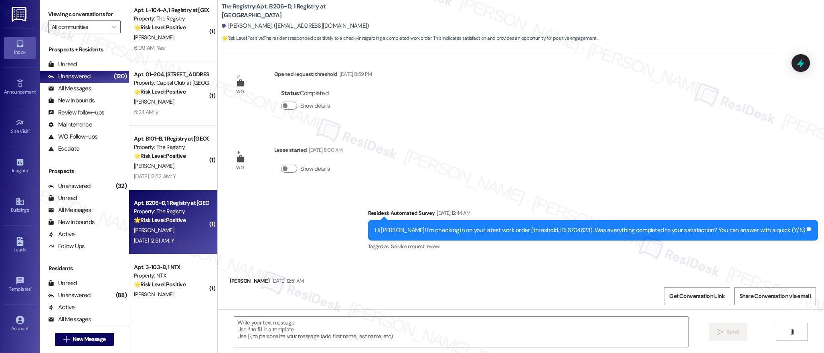
scroll to position [118, 0]
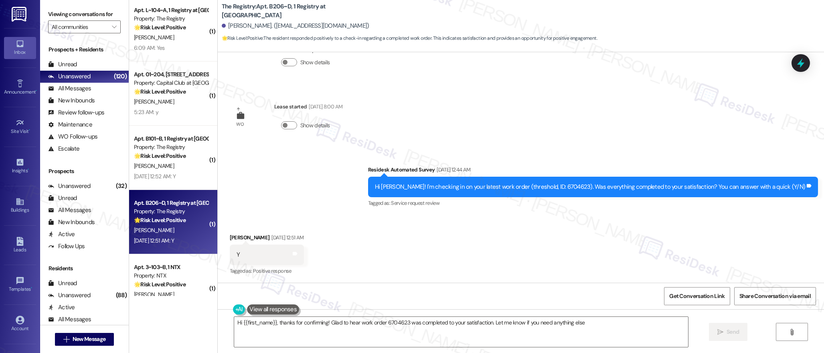
type textarea "Hi {{first_name}}, thanks for confirming! Glad to hear work order 6704623 was c…"
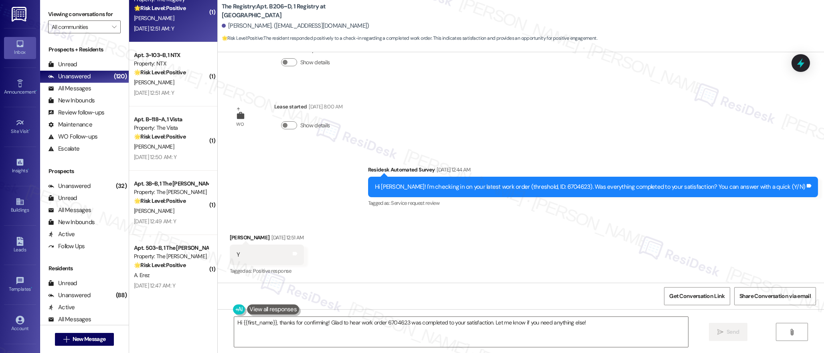
scroll to position [1307, 0]
click at [174, 89] on div "Aug 19, 2025 at 12:51 AM: Y Aug 19, 2025 at 12:51 AM: Y" at bounding box center [154, 90] width 40 height 7
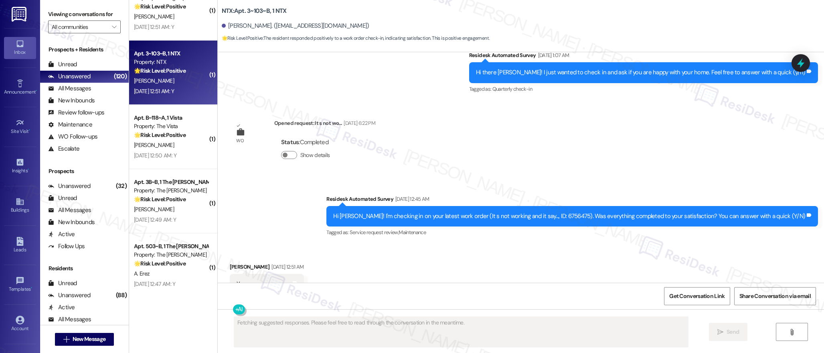
scroll to position [1659, 0]
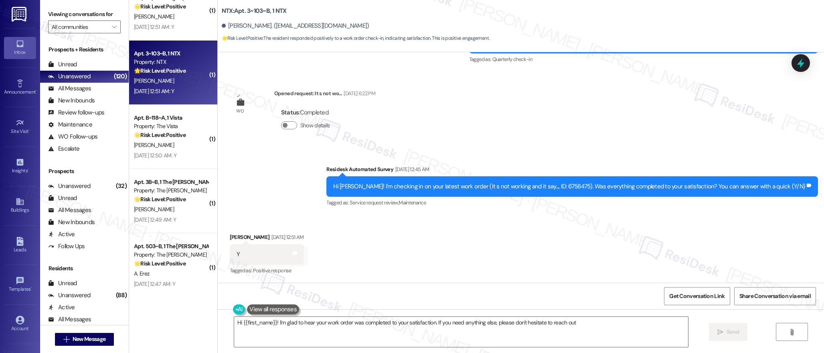
type textarea "Hi {{first_name}}! I'm glad to hear your work order was completed to your satis…"
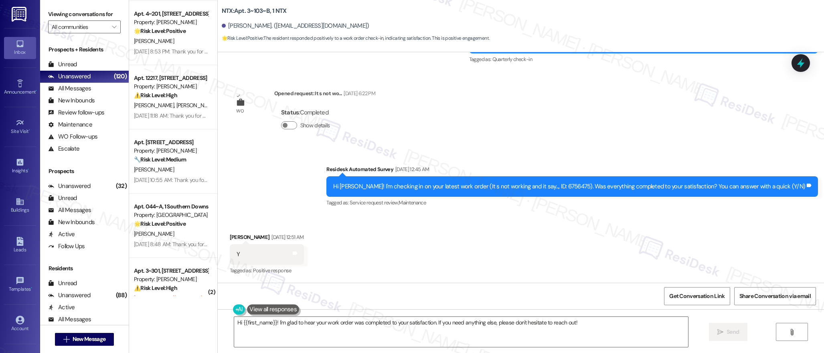
click at [461, 136] on div "Announcement, sent via SMS Sarah (ResiDesk) Aug 22, 2023 at 1:31 AM Hi Mackenzi…" at bounding box center [521, 167] width 607 height 230
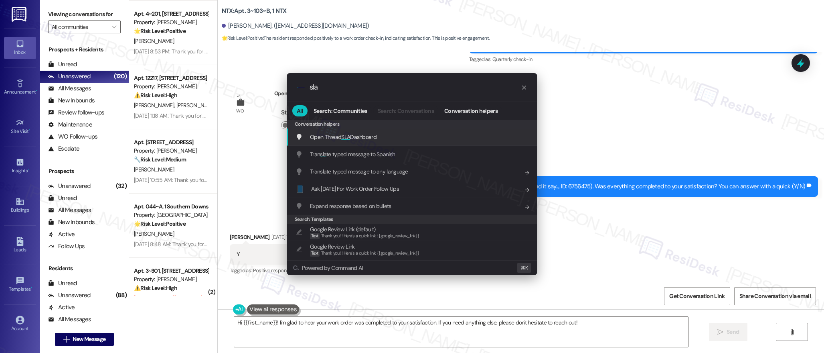
type input "sla"
click at [374, 136] on span "Open Thread SLA Dashboard" at bounding box center [343, 136] width 67 height 7
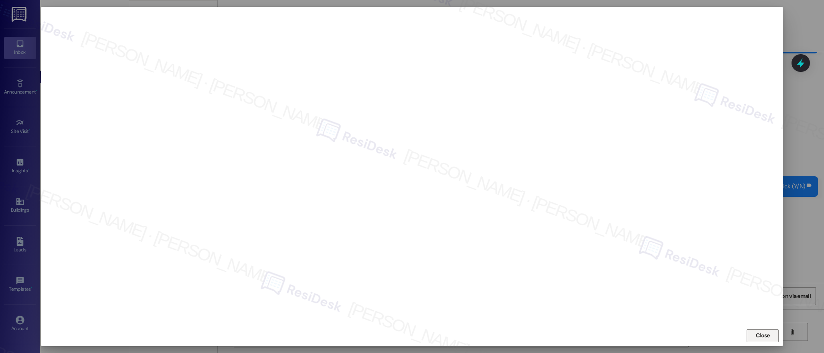
click at [763, 332] on span "Close" at bounding box center [763, 335] width 14 height 8
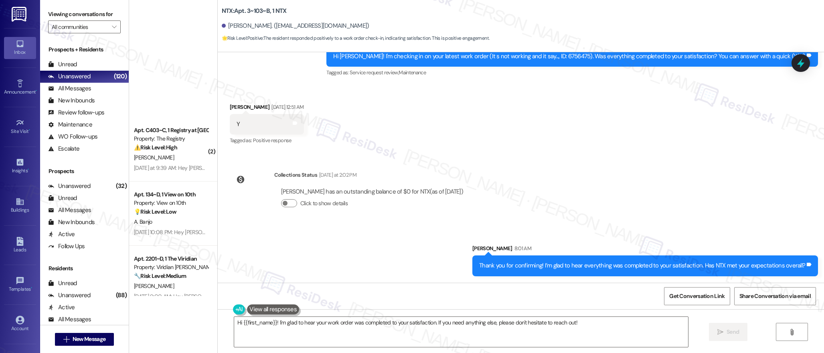
scroll to position [2914, 0]
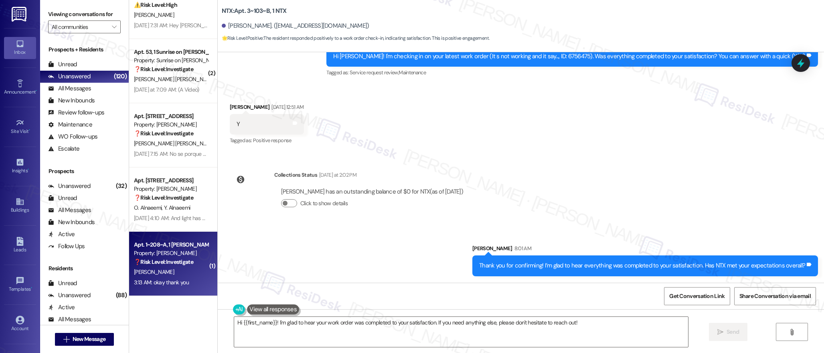
click at [181, 278] on div "3:13 AM: okay thank you 3:13 AM: okay thank you" at bounding box center [171, 282] width 76 height 10
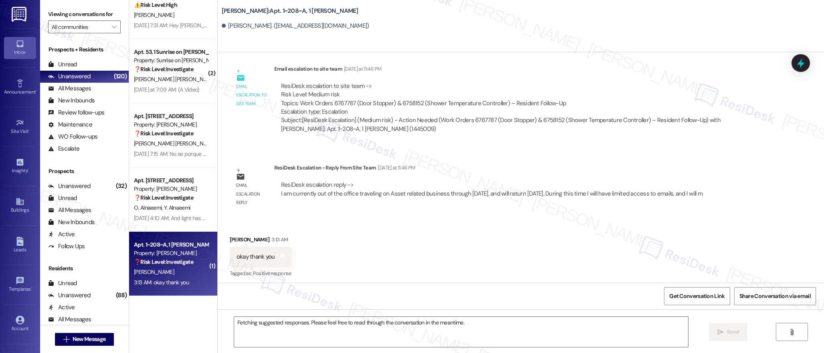
scroll to position [824, 0]
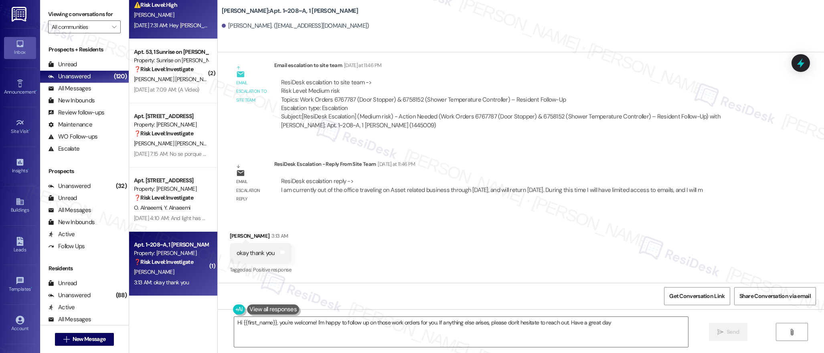
type textarea "Hi {{first_name}}, you're welcome! I'm happy to follow up on those work orders …"
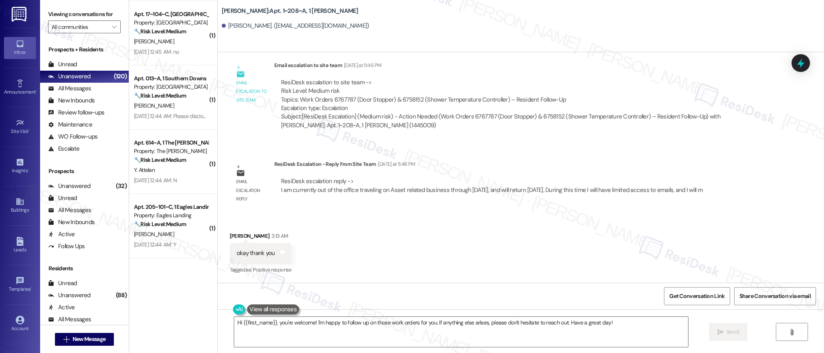
scroll to position [0, 0]
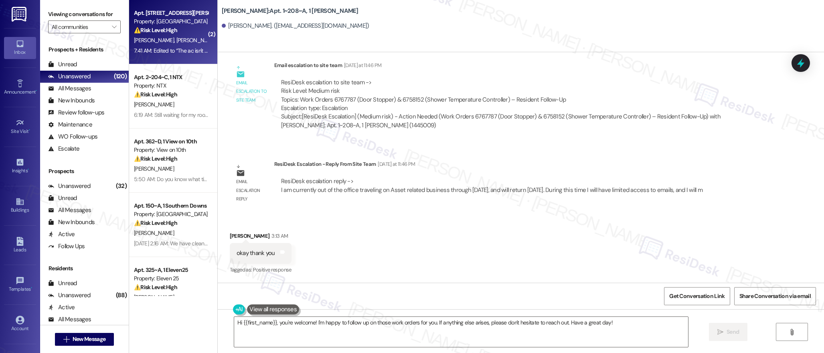
click at [178, 42] on div "S. Patel S. Patel" at bounding box center [171, 40] width 76 height 10
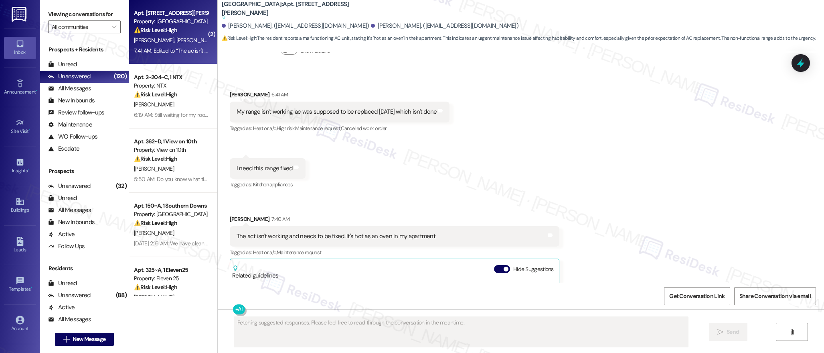
scroll to position [1826, 0]
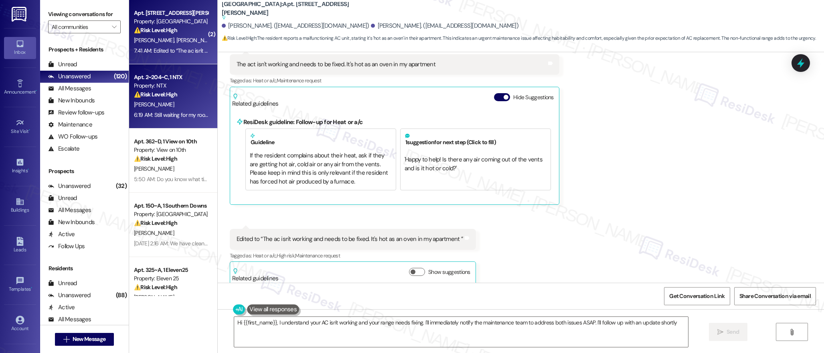
type textarea "Hi {{first_name}}, I understand your AC isn't working and your range needs fixi…"
click at [177, 85] on div "Property: NTX" at bounding box center [171, 85] width 74 height 8
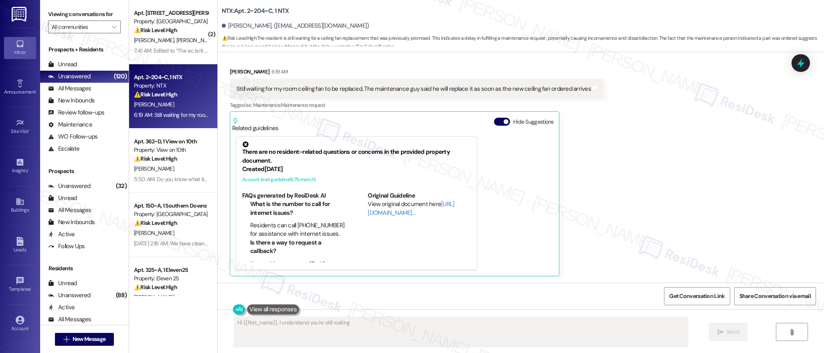
scroll to position [358, 0]
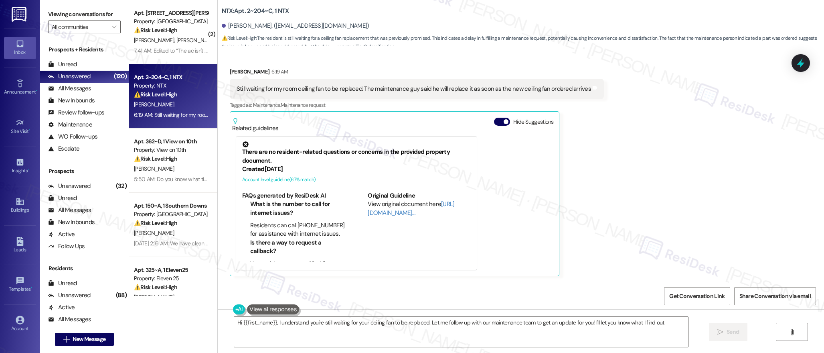
type textarea "Hi {{first_name}}, I understand you're still waiting for your ceiling fan to be…"
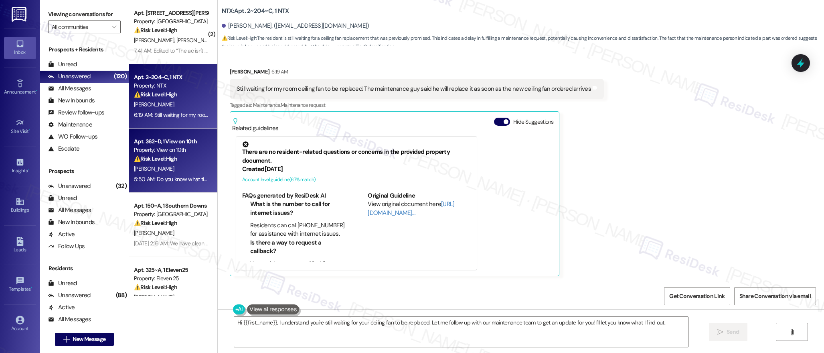
click at [179, 164] on div "[PERSON_NAME]" at bounding box center [171, 169] width 76 height 10
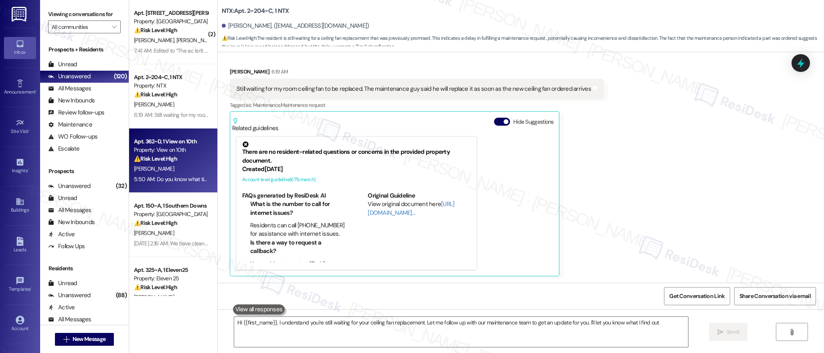
type textarea "Hi {{first_name}}, I understand you're still waiting for your ceiling fan repla…"
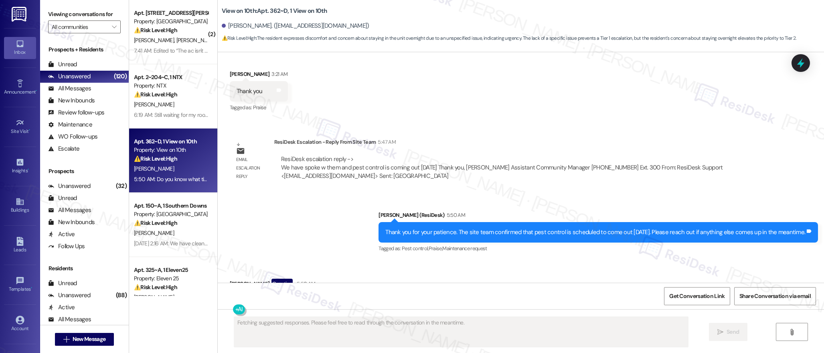
scroll to position [1159, 0]
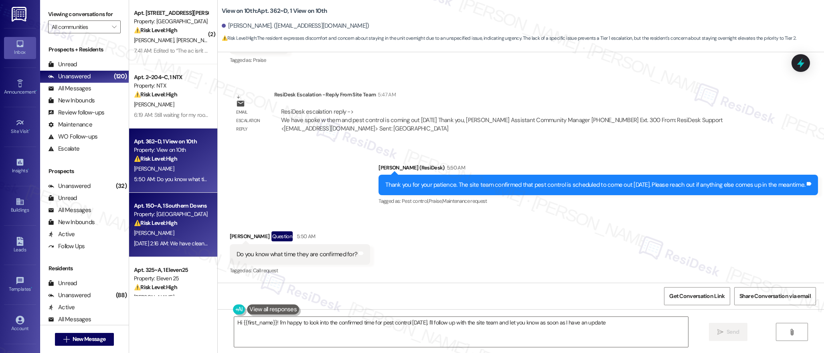
type textarea "Hi {{first_name}}! I'm happy to look into the confirmed time for pest control t…"
click at [167, 229] on div "[PERSON_NAME]" at bounding box center [171, 233] width 76 height 10
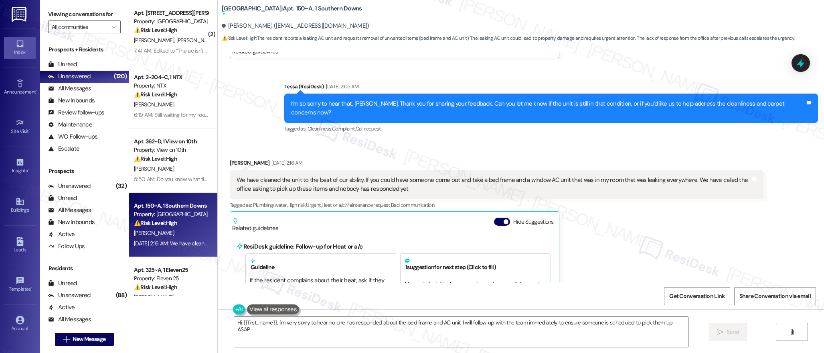
type textarea "Hi {{first_name}}, I'm very sorry to hear no one has responded about the bed fr…"
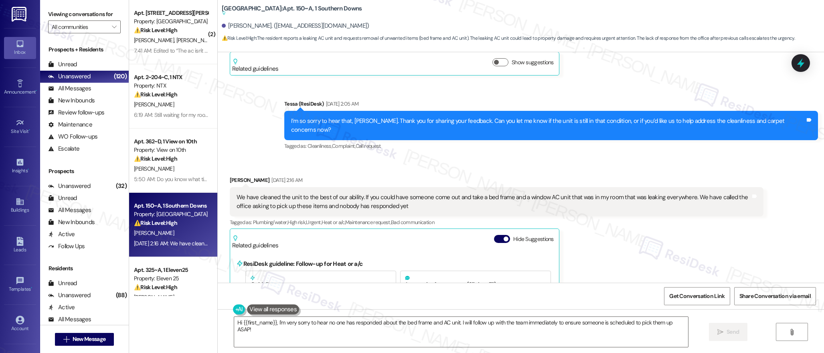
scroll to position [199, 0]
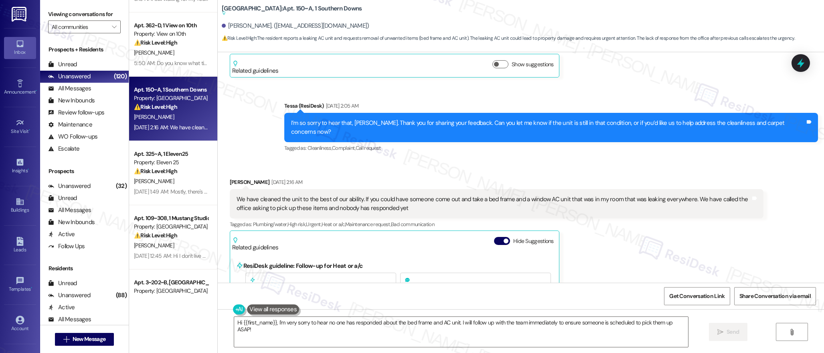
click at [168, 175] on div "( 2 ) Apt. 510, 1015 King George Blvd Property: Georgetown Oaks ⚠️ Risk Level: …" at bounding box center [173, 148] width 88 height 296
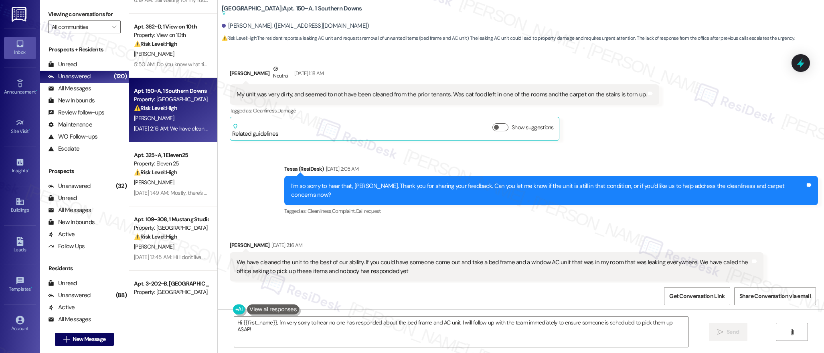
scroll to position [129, 0]
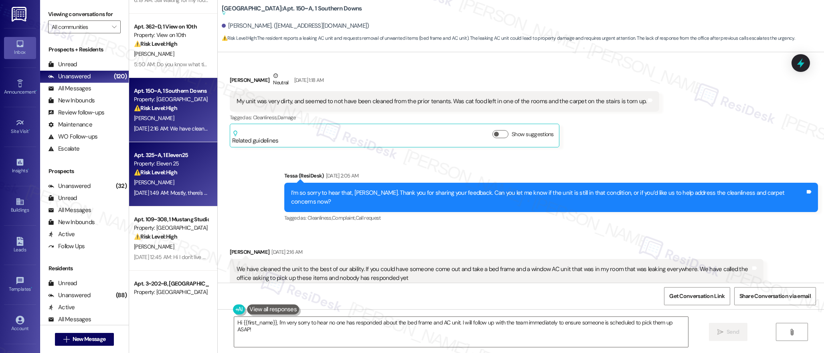
click at [176, 166] on div "Property: Eleven 25" at bounding box center [171, 163] width 74 height 8
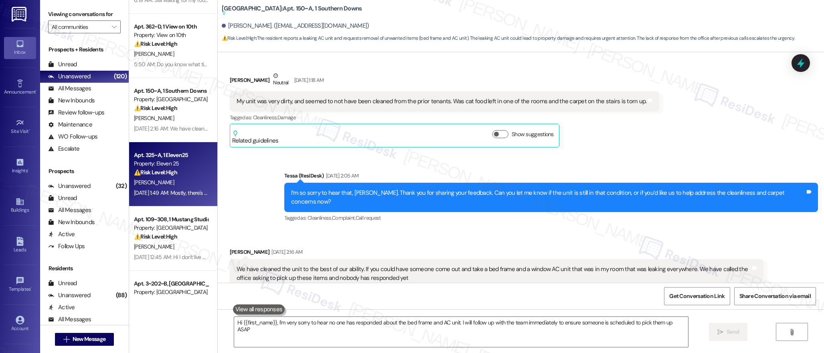
type textarea "Hi {{first_name}}, I'm very sorry to hear no one has responded about the bed fr…"
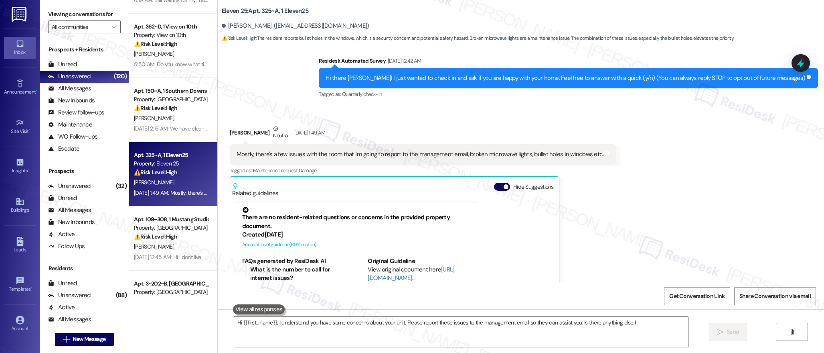
scroll to position [132, 0]
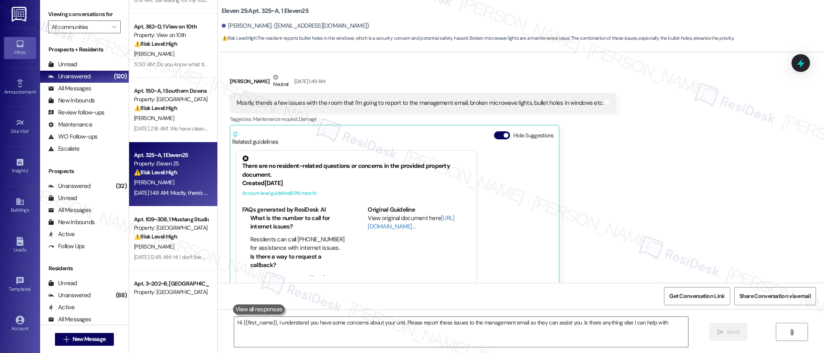
type textarea "Hi {{first_name}}, I understand you have some concerns about your unit. Please …"
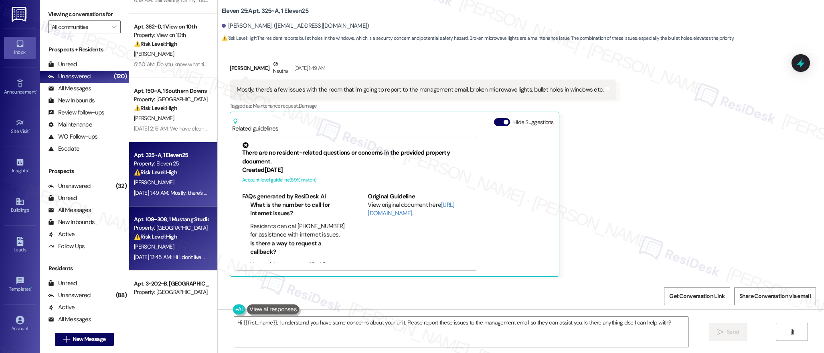
click at [176, 239] on div "⚠️ Risk Level: High The resident indicates they no longer live at the property.…" at bounding box center [171, 236] width 74 height 8
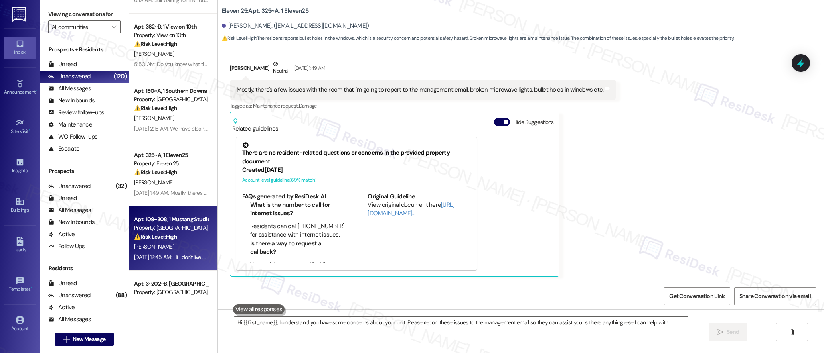
type textarea "Hi {{first_name}}, I understand you have some concerns about your unit. Please …"
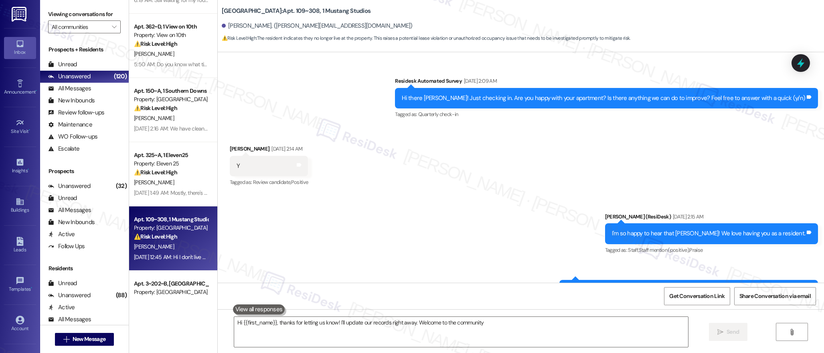
type textarea "Hi {{first_name}}, thanks for letting us know! I'll update our records right aw…"
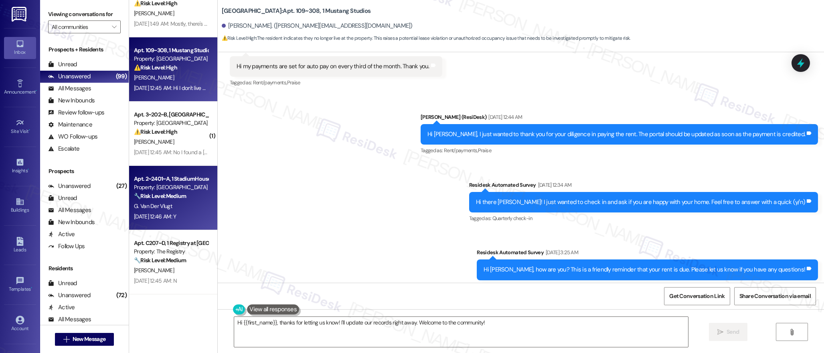
scroll to position [790, 0]
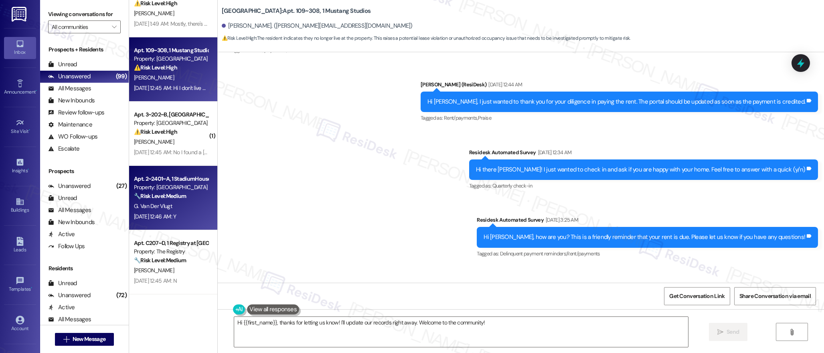
click at [175, 201] on div "G. Van Der Vlugt" at bounding box center [171, 206] width 76 height 10
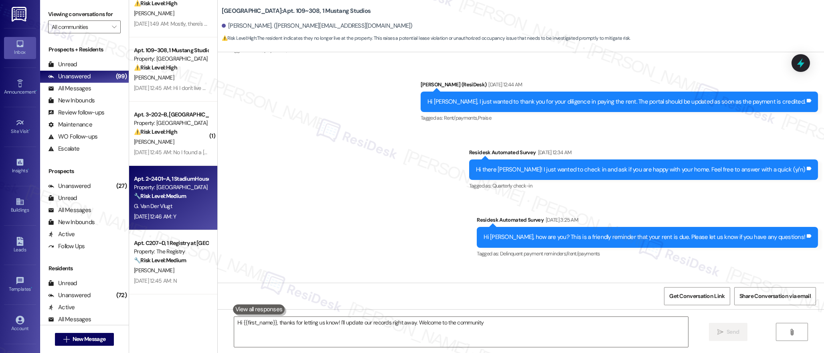
type textarea "Hi {{first_name}}, thanks for letting us know! I'll update our records right aw…"
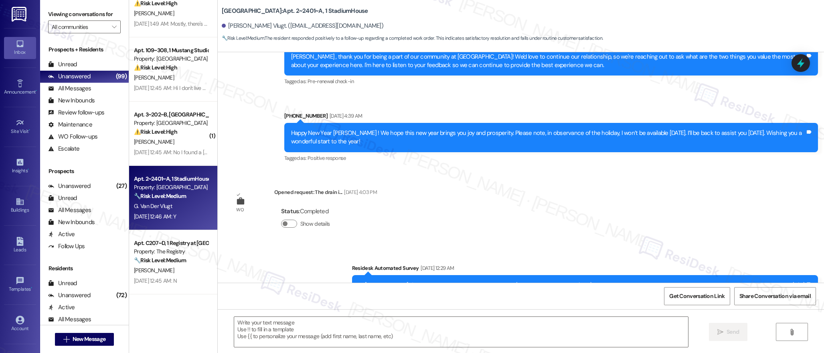
type textarea "Fetching suggested responses. Please feel free to read through the conversation…"
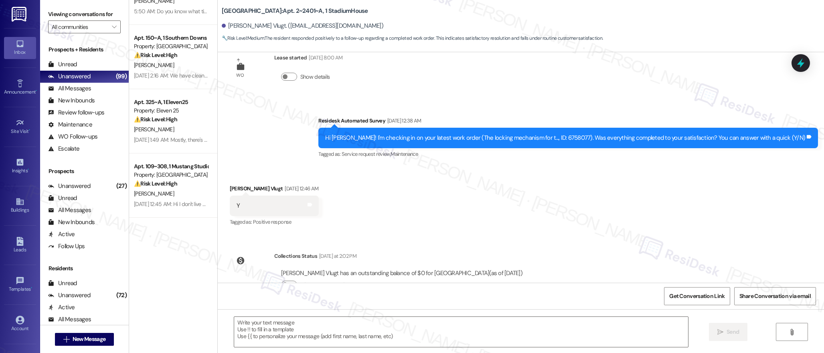
scroll to position [0, 0]
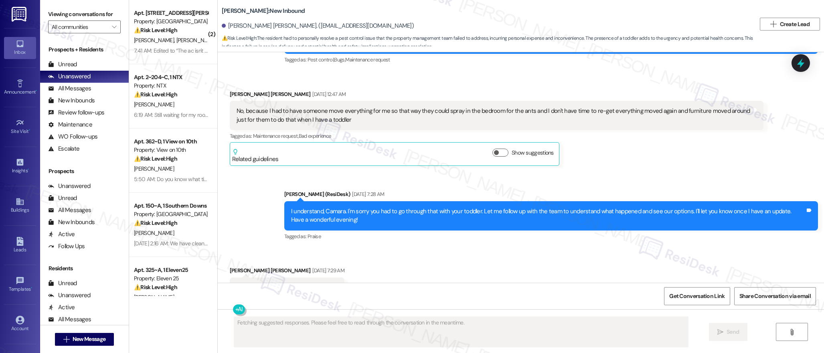
scroll to position [6680, 0]
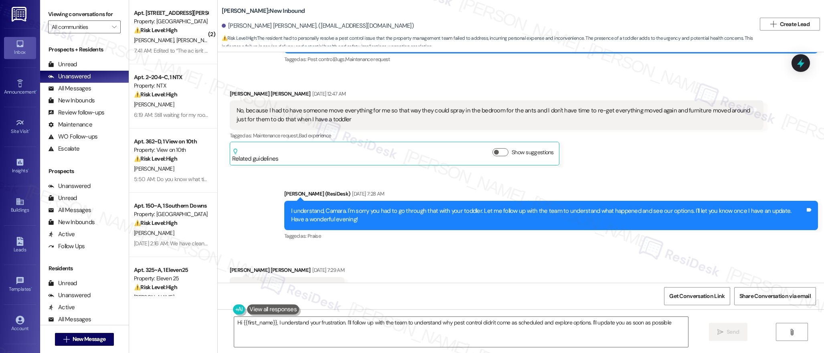
type textarea "Hi {{first_name}}, I understand your frustration. I'll follow up with the team …"
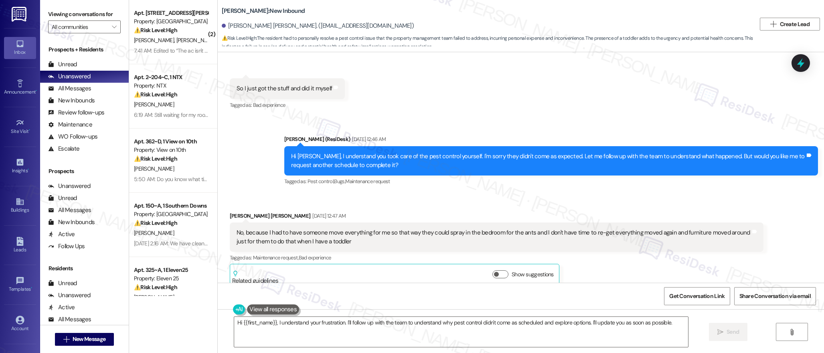
scroll to position [6557, 0]
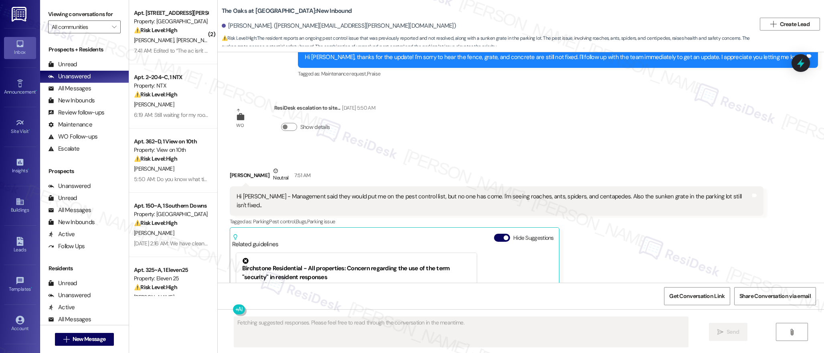
scroll to position [9636, 0]
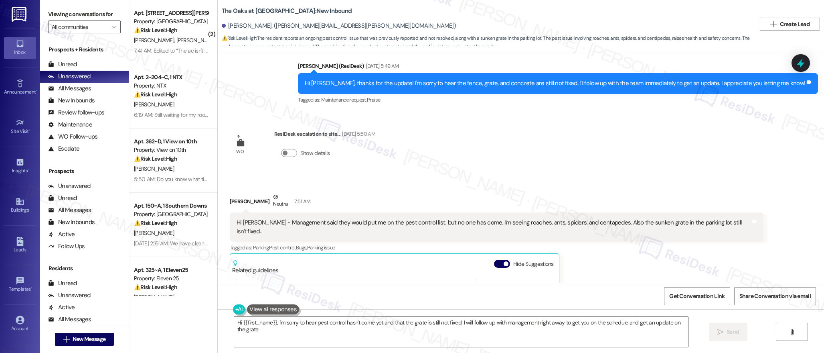
type textarea "Hi {{first_name}}, I'm sorry to hear pest control hasn't come yet and that the …"
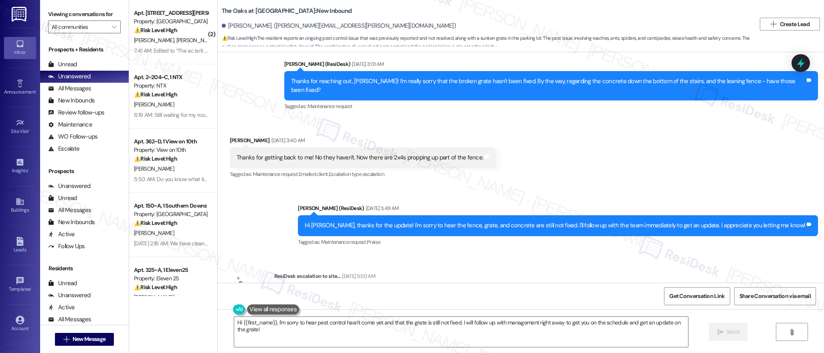
scroll to position [9493, 0]
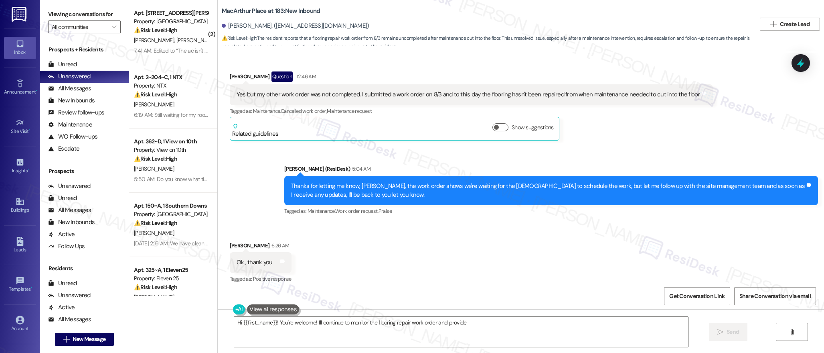
scroll to position [1365, 0]
type textarea "Hi {{first_name}}! You're welcome! I'll continue to monitor the flooring repair…"
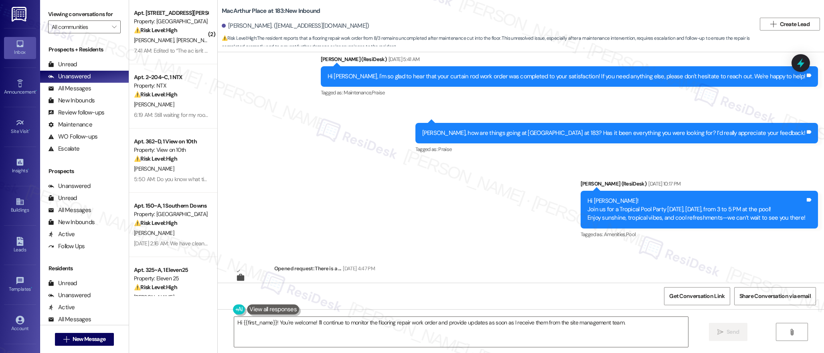
scroll to position [817, 0]
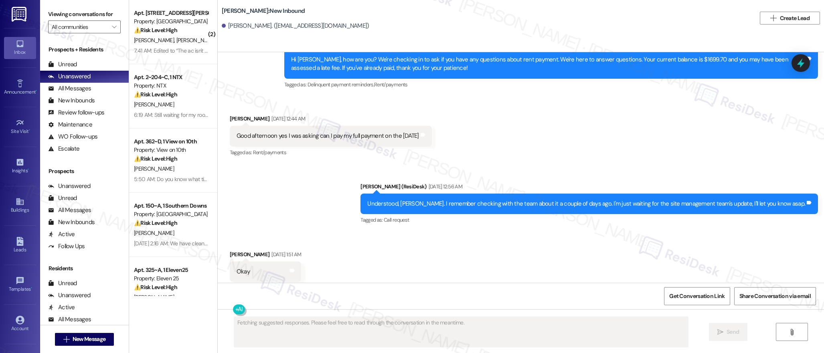
scroll to position [2484, 0]
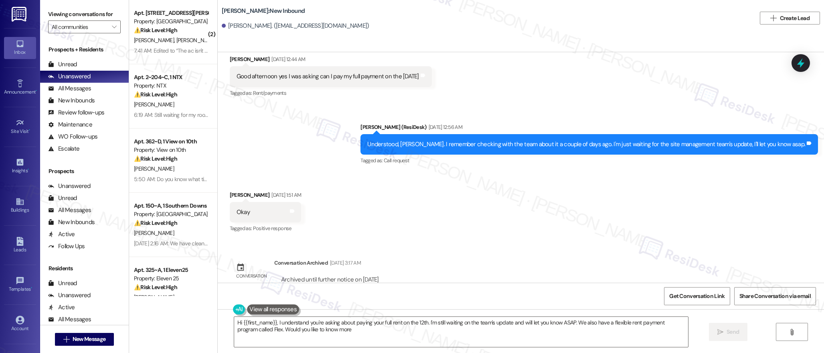
type textarea "Hi {{first_name}}, I understand you're asking about paying your full rent on th…"
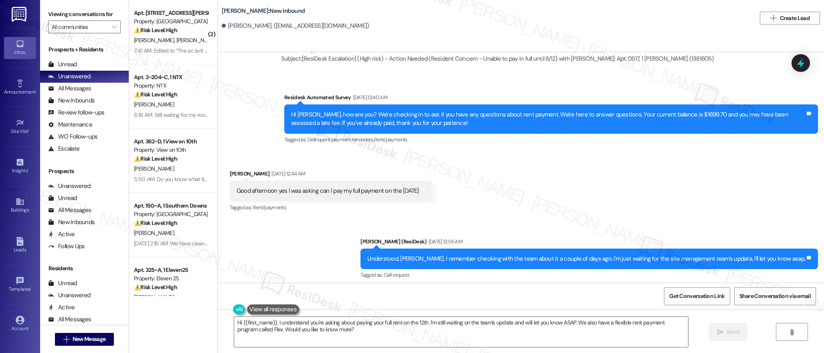
scroll to position [2368, 0]
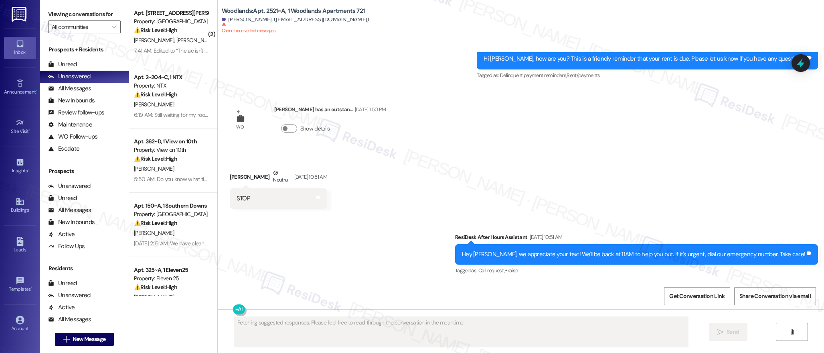
scroll to position [3260, 0]
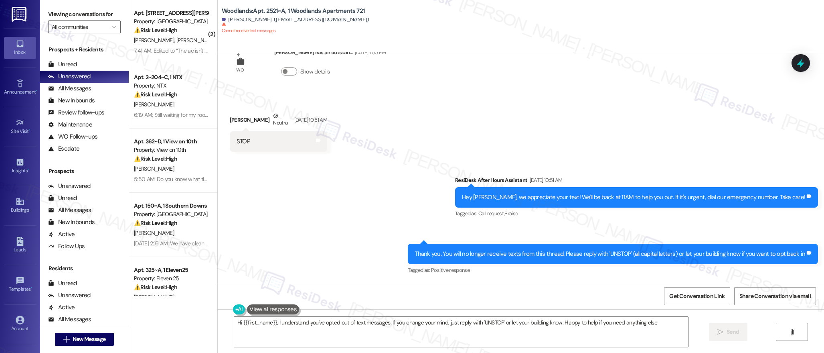
type textarea "Hi {{first_name}}, I understand you've opted out of text messages. If you chang…"
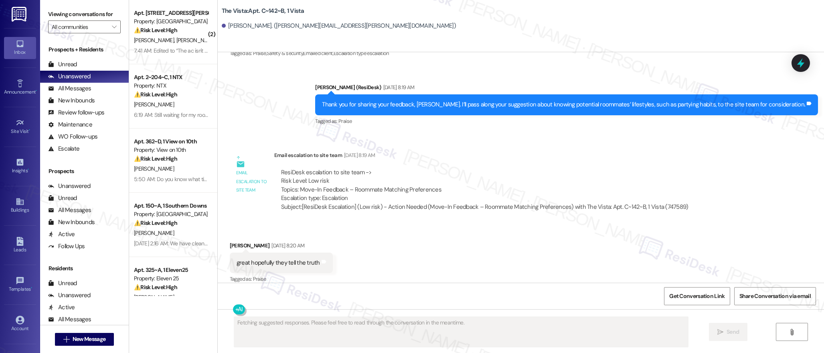
scroll to position [2275, 0]
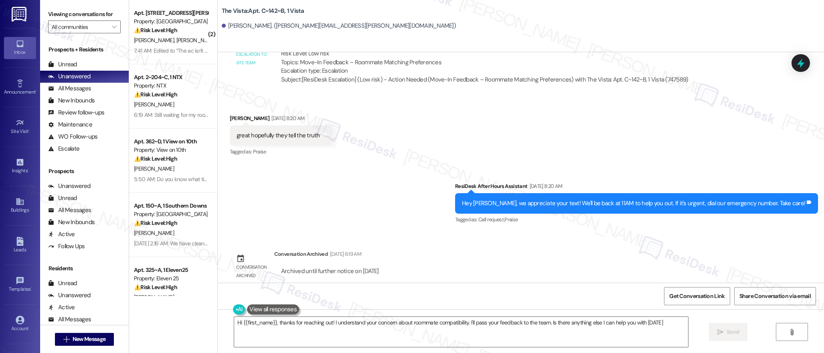
type textarea "Hi {{first_name}}, thanks for reaching out! I understand your concern about roo…"
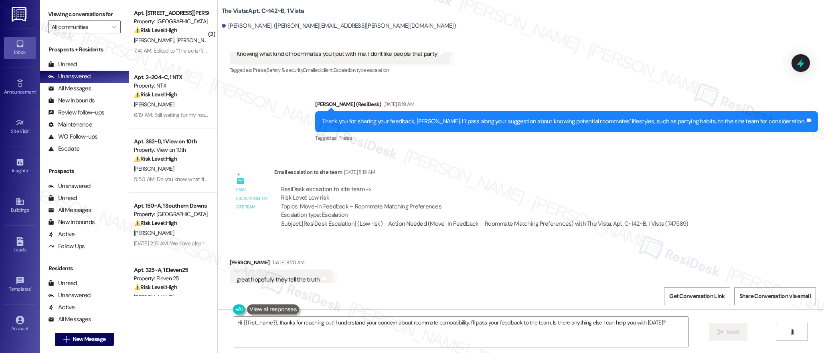
scroll to position [2132, 0]
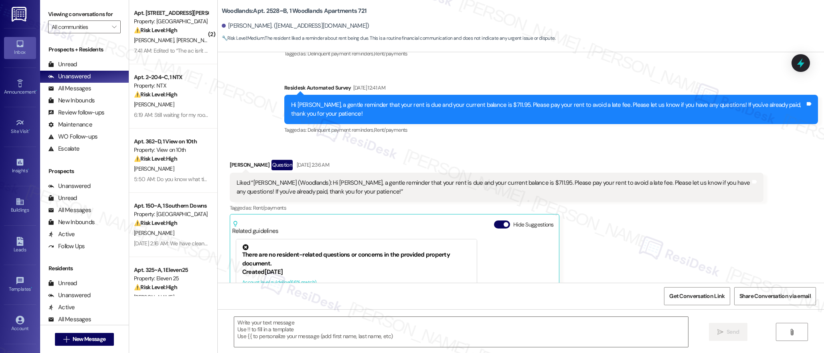
type textarea "Fetching suggested responses. Please feel free to read through the conversation…"
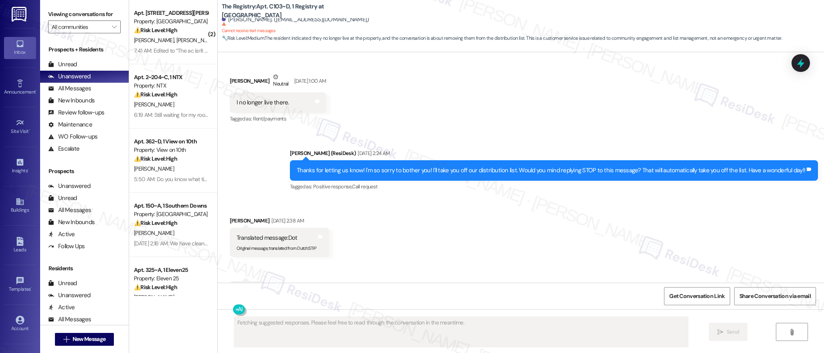
scroll to position [1675, 0]
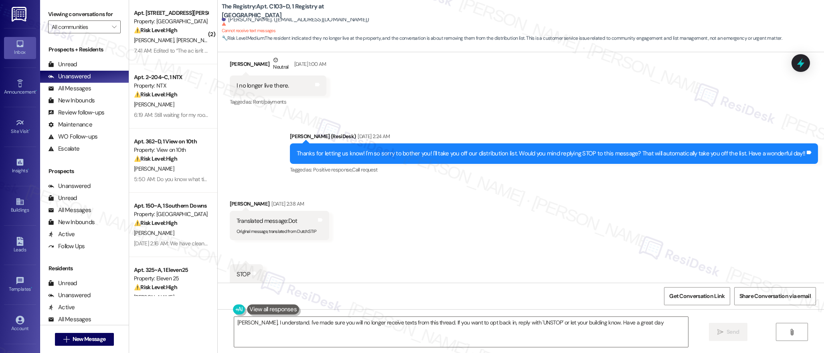
type textarea "[PERSON_NAME], I understand. I've made sure you will no longer receive texts fr…"
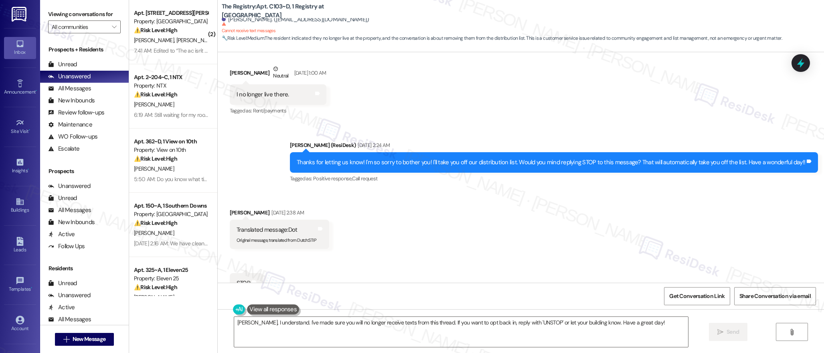
scroll to position [1585, 0]
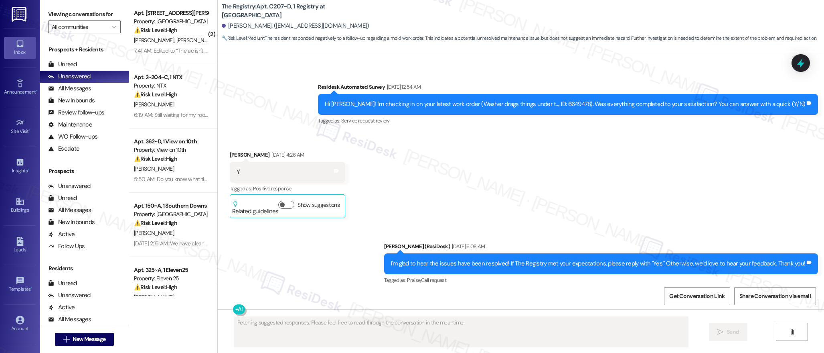
scroll to position [1516, 0]
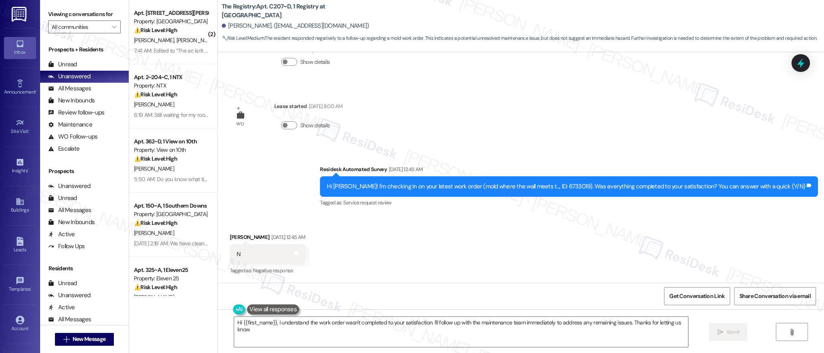
type textarea "Hi {{first_name}}, I understand the work order wasn't completed to your satisfa…"
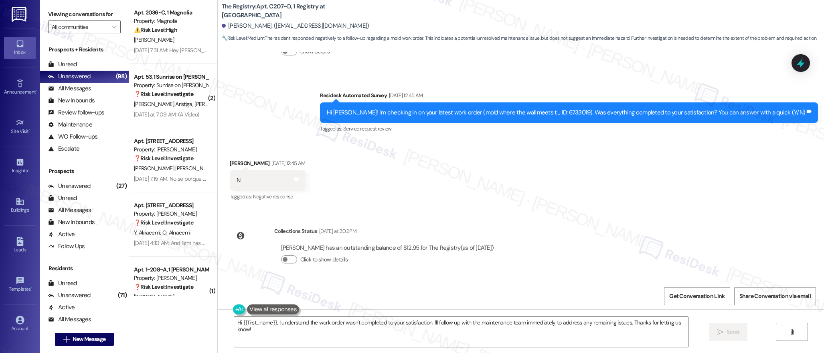
scroll to position [2914, 0]
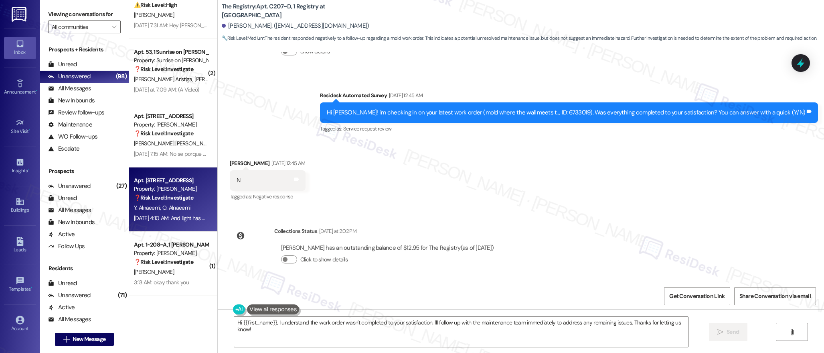
click at [169, 218] on div "Aug 19, 2025 at 4:10 AM: And light has not been fixed yet Aug 19, 2025 at 4:10 …" at bounding box center [189, 217] width 110 height 7
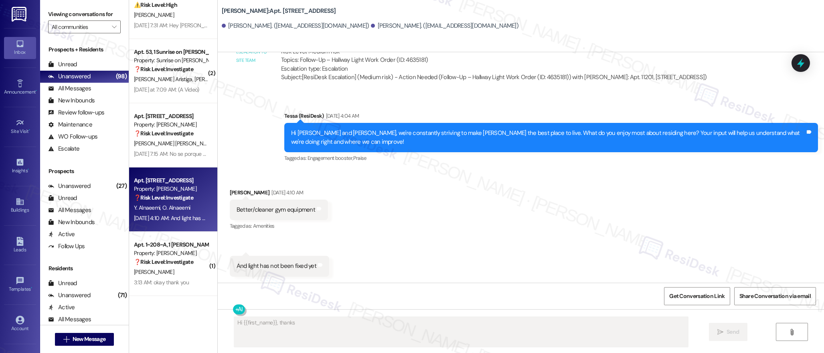
scroll to position [388, 0]
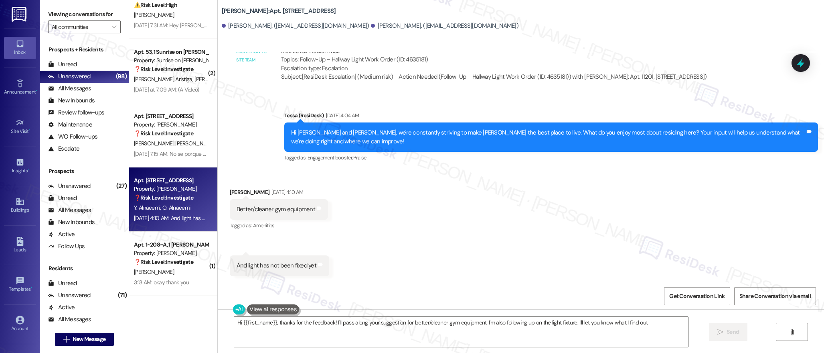
type textarea "Hi {{first_name}}, thanks for the feedback! I'll pass along your suggestion for…"
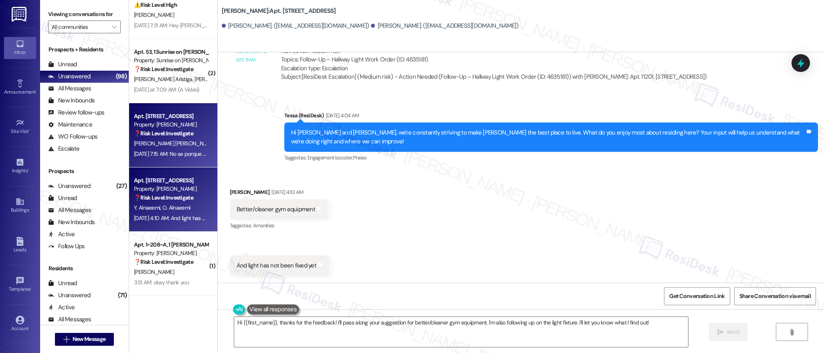
click at [167, 131] on strong "❓ Risk Level: Investigate" at bounding box center [163, 133] width 59 height 7
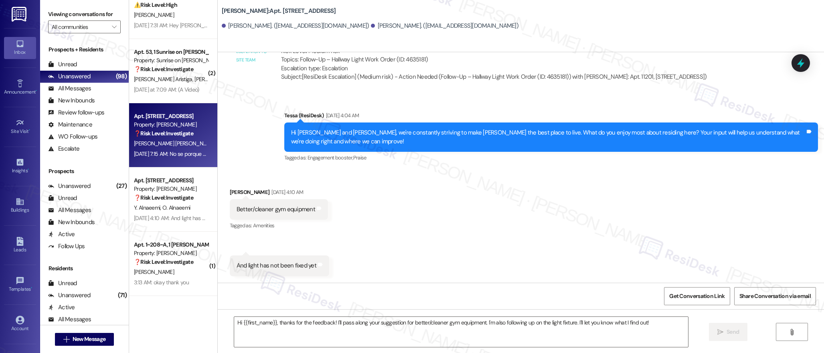
type textarea "Fetching suggested responses. Please feel free to read through the conversation…"
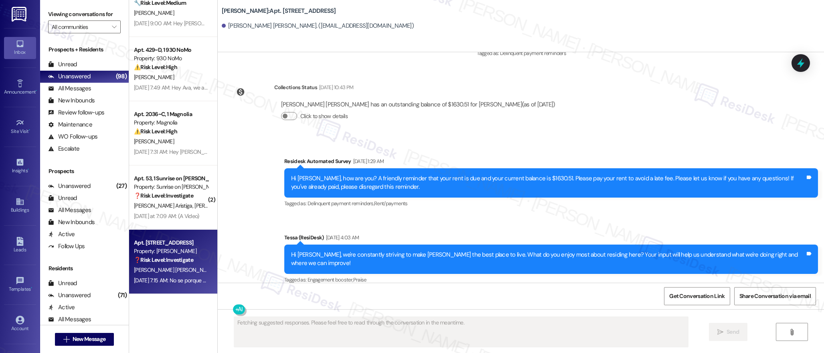
scroll to position [2782, 0]
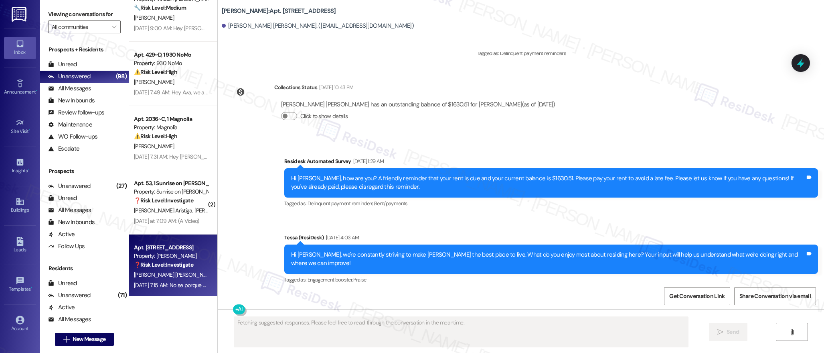
click at [175, 112] on div "( 2 ) Apt. C403~C, 1 Registry at Bowling Green Property: The Registry ⚠️ Risk L…" at bounding box center [173, 148] width 88 height 296
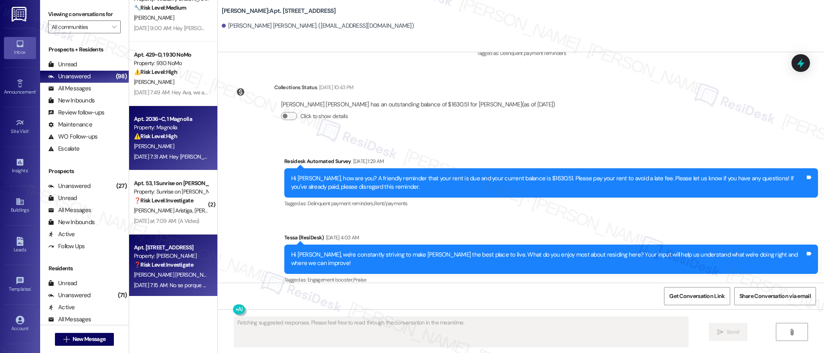
click at [185, 144] on div "V. Moran" at bounding box center [171, 146] width 76 height 10
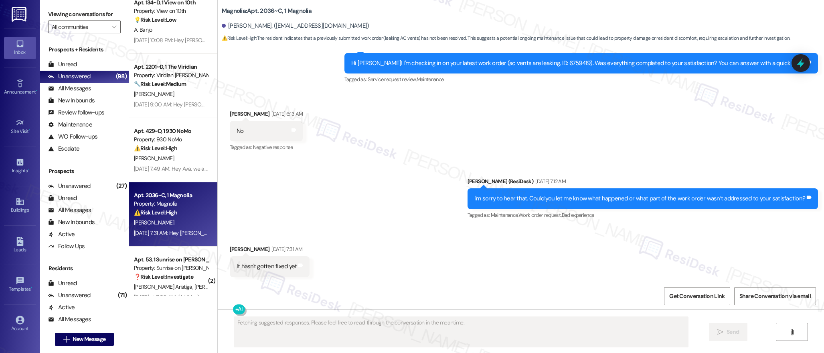
scroll to position [2705, 0]
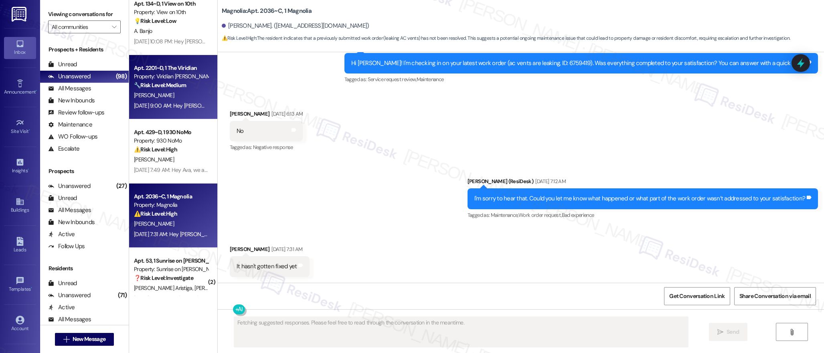
click at [182, 95] on div "T. Vinson" at bounding box center [171, 95] width 76 height 10
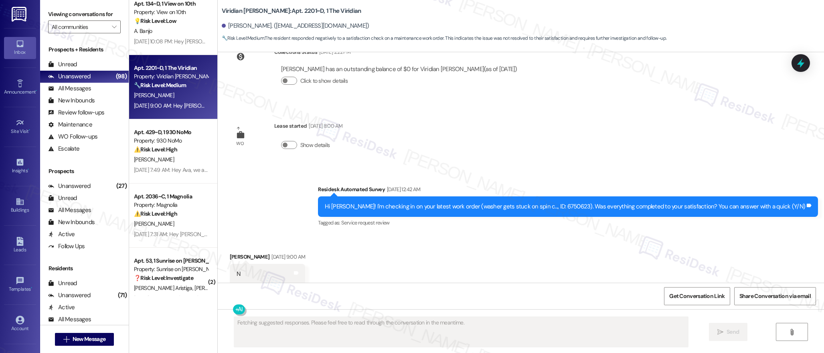
scroll to position [1256, 0]
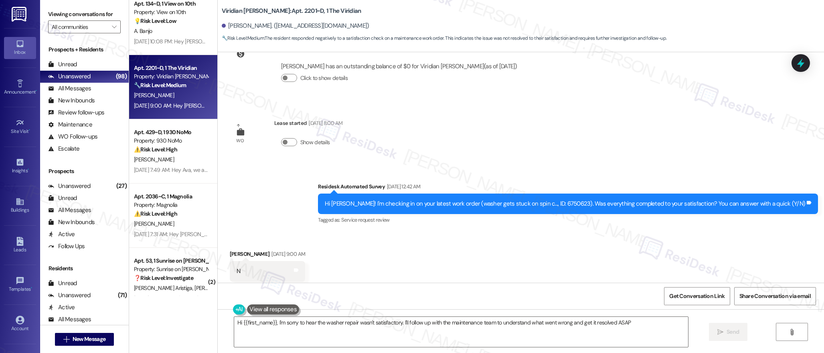
type textarea "Hi {{first_name}}, I'm sorry to hear the washer repair wasn't satisfactory. I'l…"
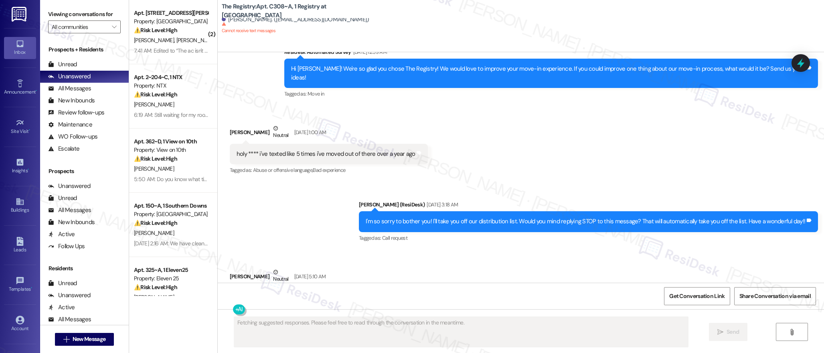
scroll to position [619, 0]
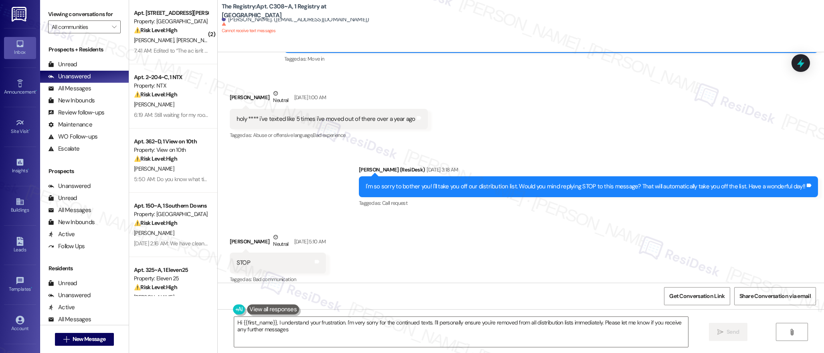
type textarea "Hi {{first_name}}, I understand your frustration. I'm very sorry for the contin…"
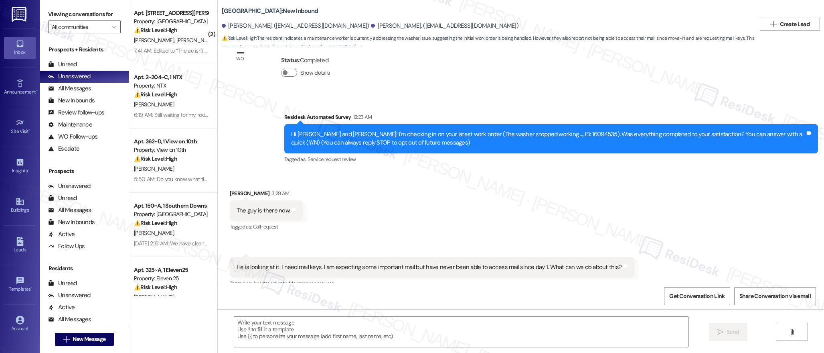
scroll to position [76, 0]
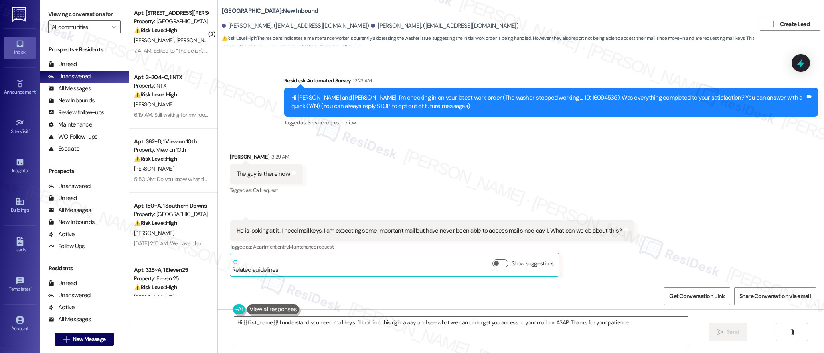
type textarea "Hi {{first_name}}! I understand you need mail keys. I'll look into this right a…"
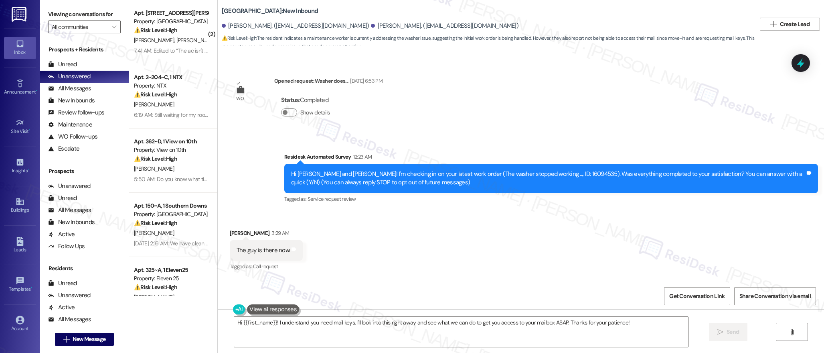
scroll to position [77, 0]
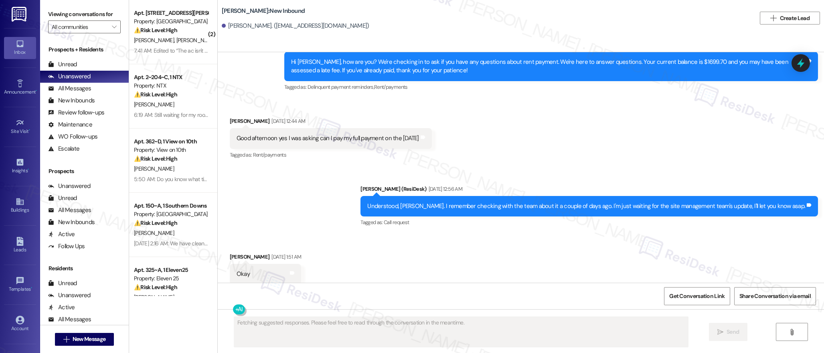
scroll to position [2424, 0]
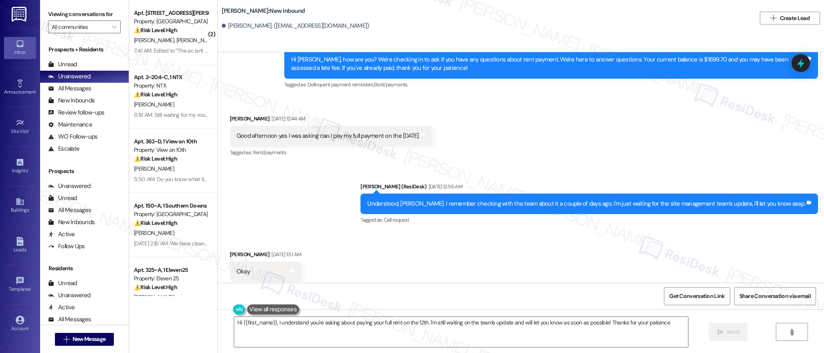
type textarea "Hi {{first_name}}, I understand you're asking about paying your full rent on th…"
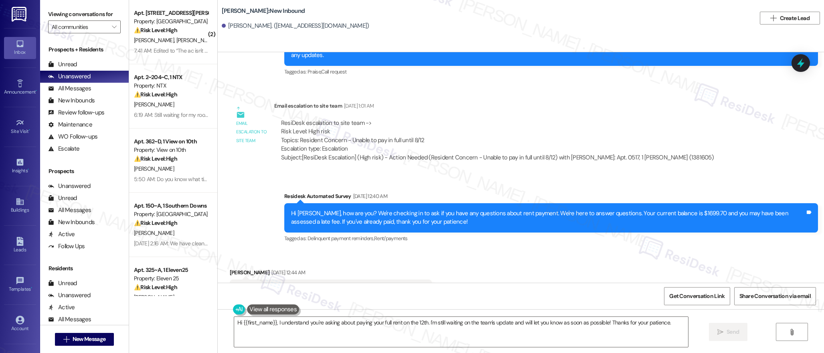
scroll to position [2268, 0]
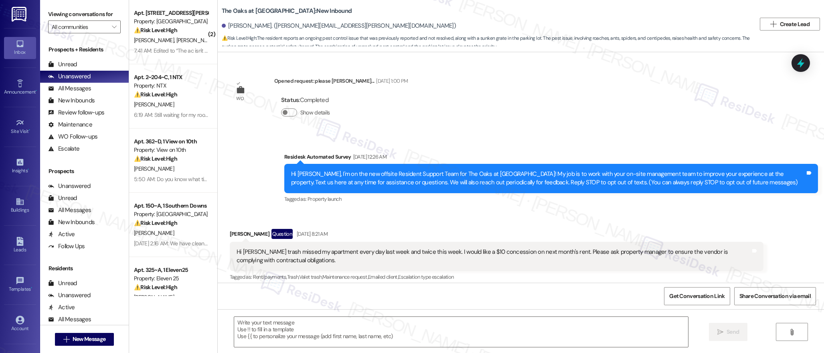
scroll to position [9755, 0]
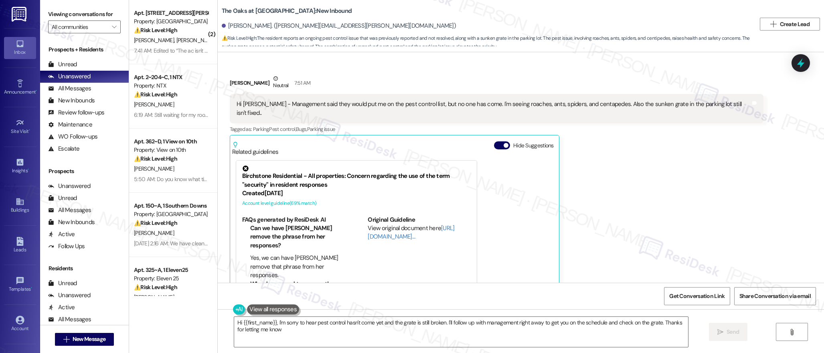
type textarea "Hi {{first_name}}, I'm sorry to hear pest control hasn't come yet and the grate…"
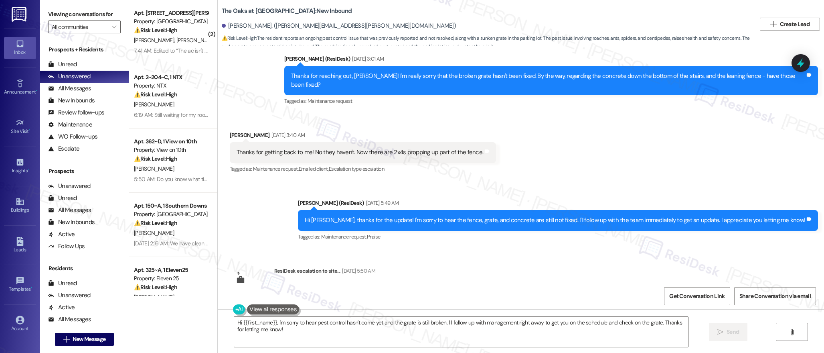
scroll to position [9497, 0]
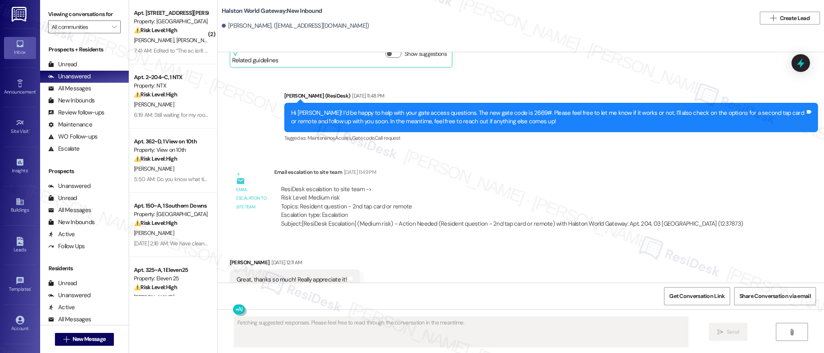
scroll to position [3271, 0]
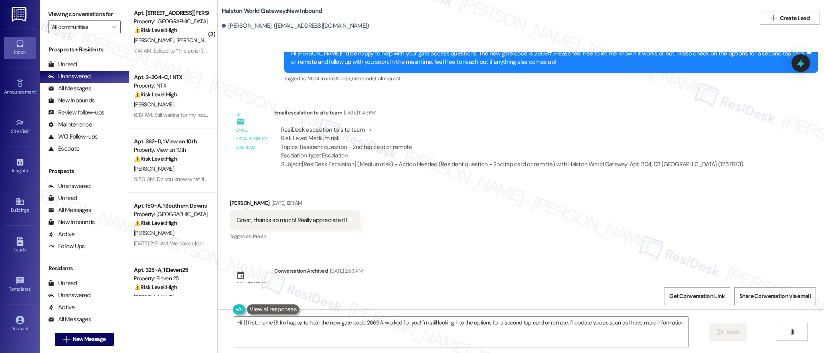
type textarea "Hi {{first_name}}! I'm happy to hear the new gate code 2669# worked for you! I'…"
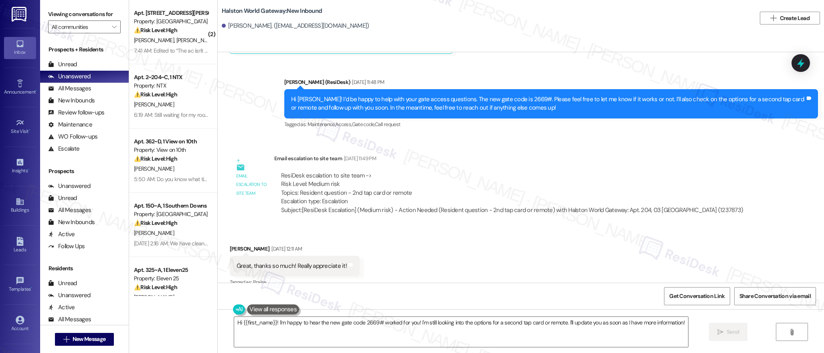
scroll to position [3241, 0]
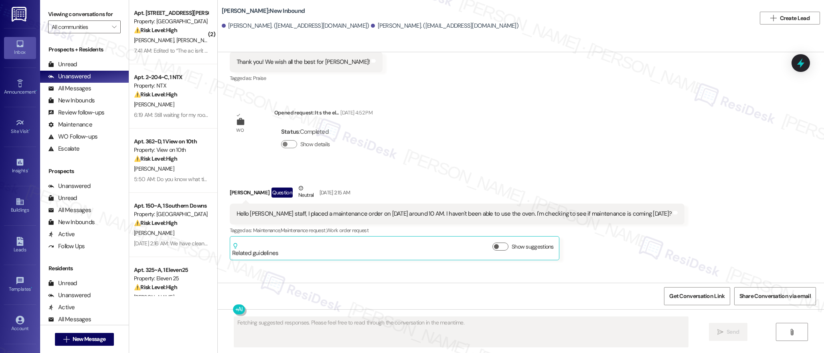
scroll to position [7373, 0]
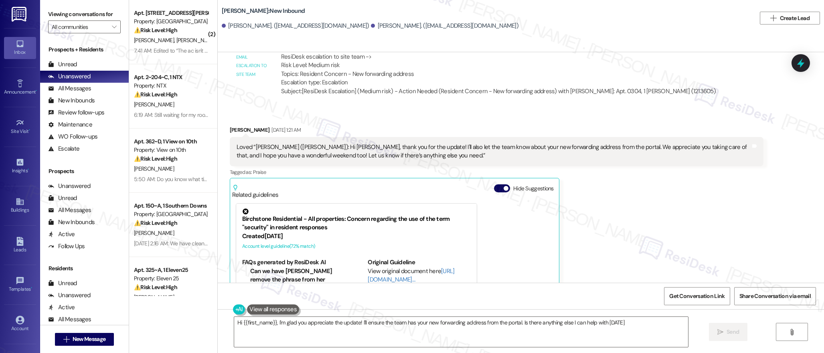
type textarea "Hi {{first_name}}, I'm glad you appreciate the update! I'll ensure the team has…"
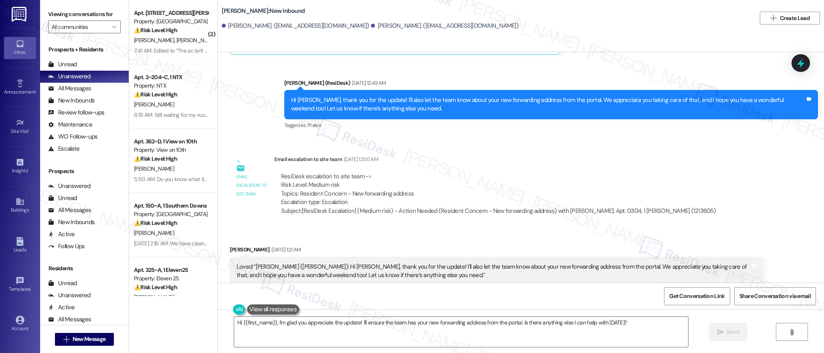
scroll to position [7151, 0]
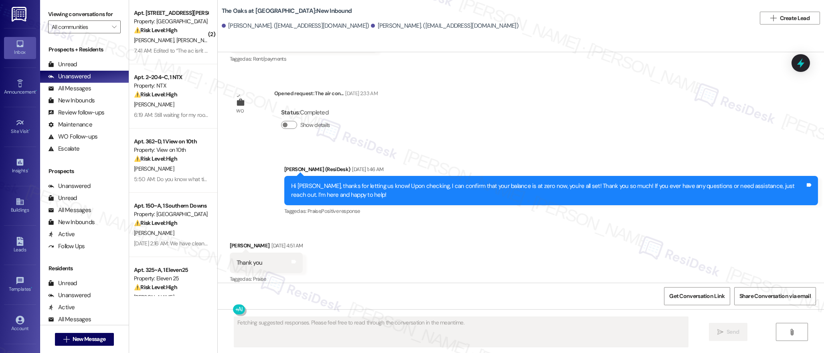
scroll to position [2626, 0]
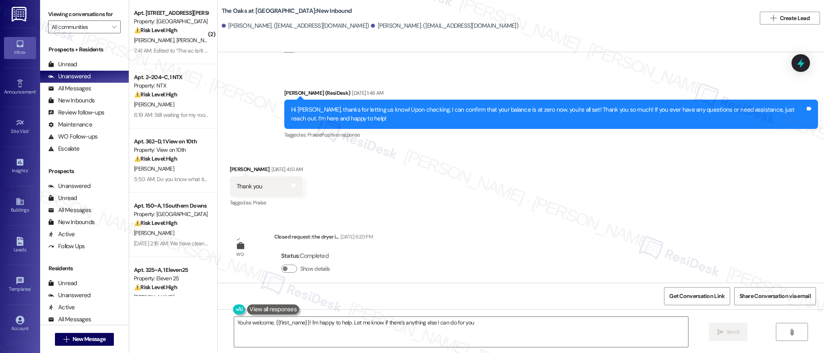
type textarea "You're welcome, {{first_name}}! I'm happy to help. Let me know if there’s anyth…"
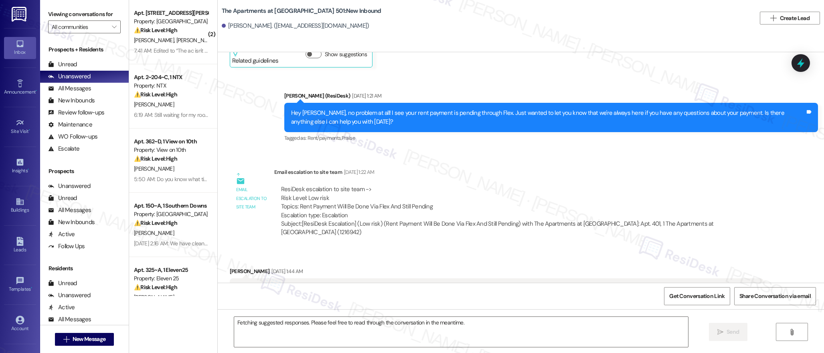
scroll to position [11021, 0]
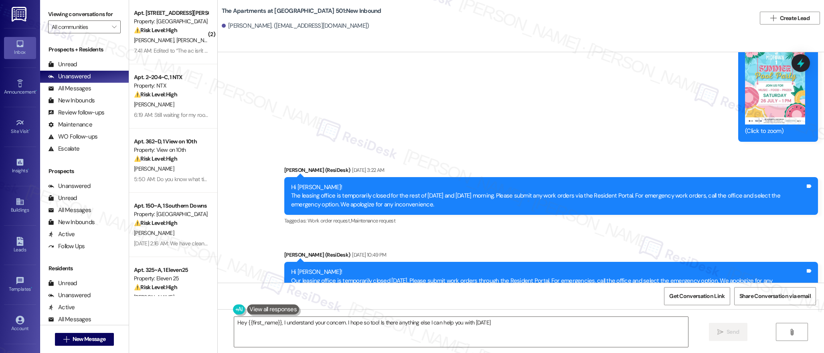
type textarea "Hey {{first_name}}, I understand your concern. I hope so too! Is there anything…"
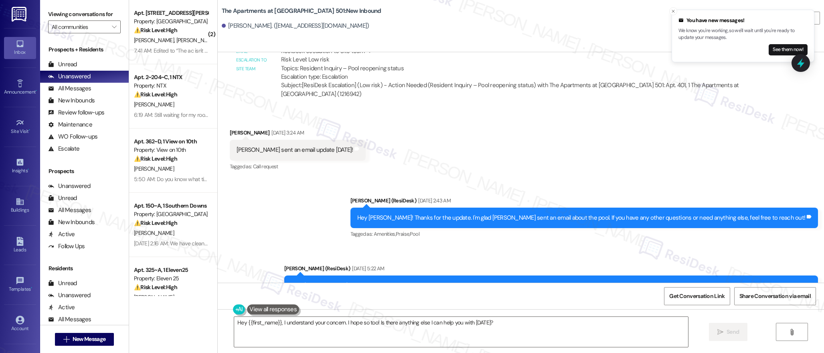
scroll to position [10437, 0]
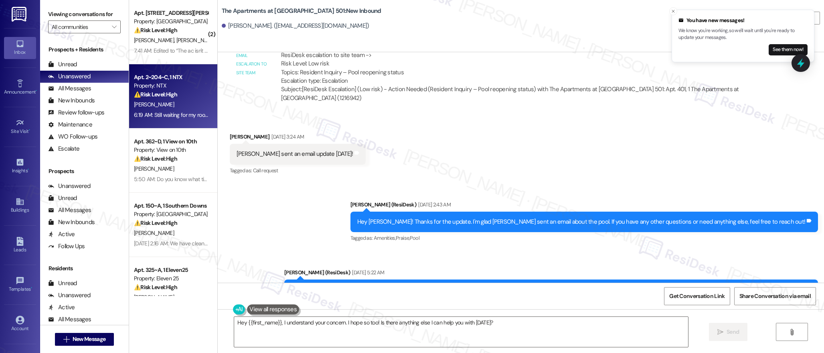
click at [188, 120] on div "Apt. 2~204~C, 1 NTX Property: NTX ⚠️ Risk Level: High The resident is still wai…" at bounding box center [173, 96] width 88 height 64
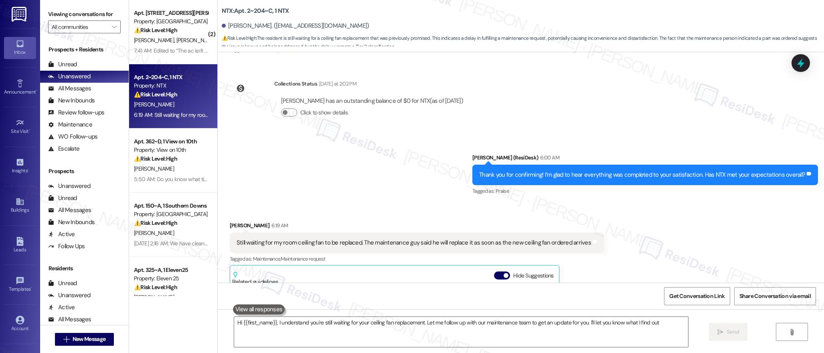
type textarea "Hi {{first_name}}, I understand you're still waiting for your ceiling fan repla…"
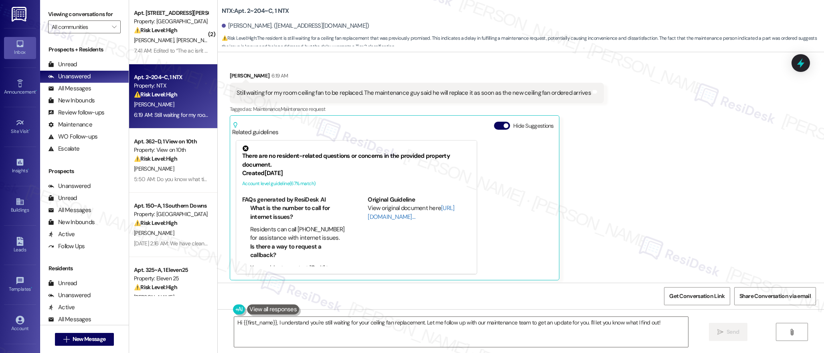
scroll to position [357, 0]
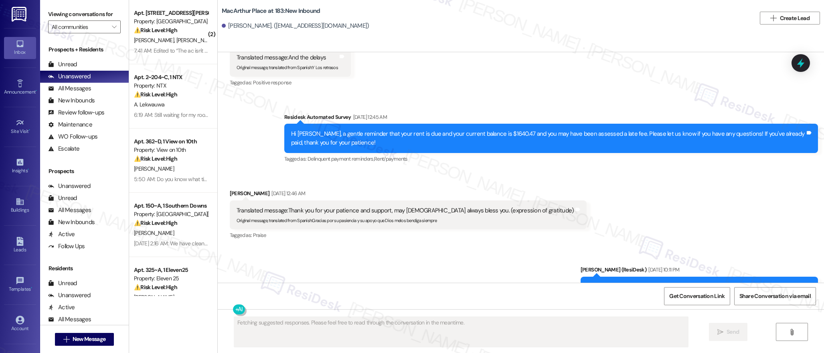
scroll to position [24072, 0]
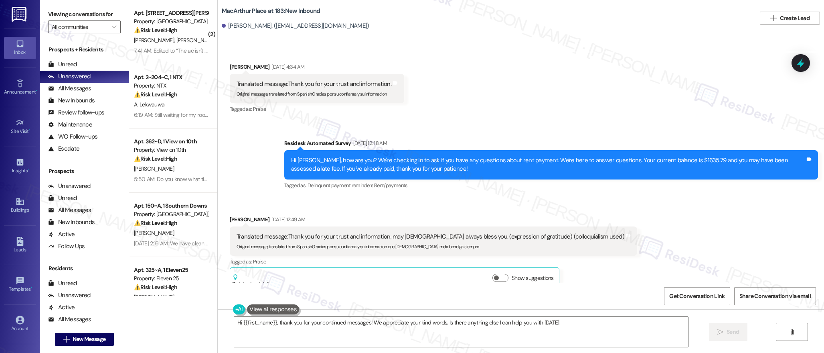
type textarea "Hi {{first_name}}, thank you for your continued messages! We appreciate your ki…"
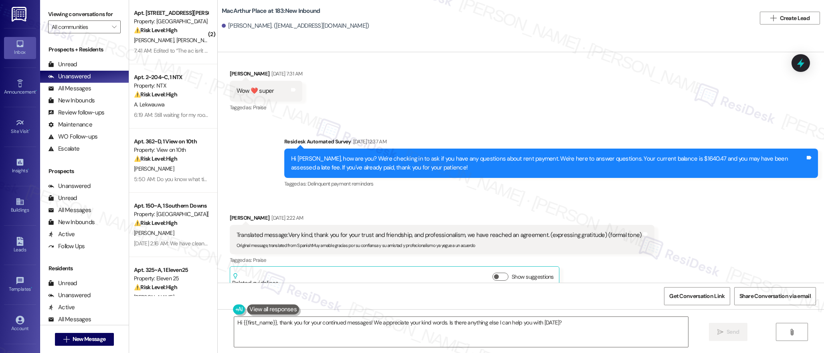
scroll to position [23060, 0]
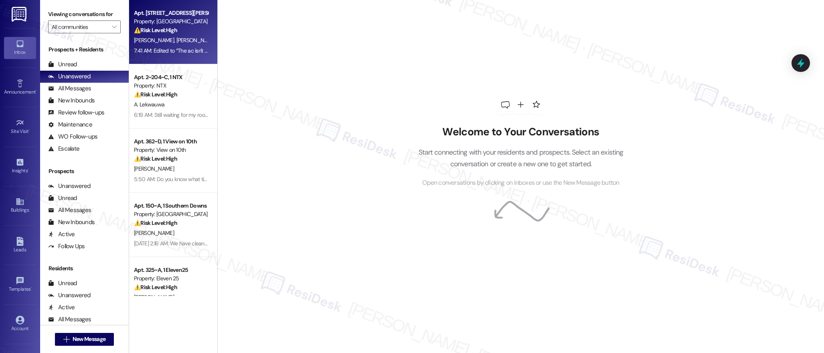
click at [165, 49] on div "7:41 AM: Edited to “The ac isn't working and needs to be fixed. It's hot as an …" at bounding box center [248, 50] width 228 height 7
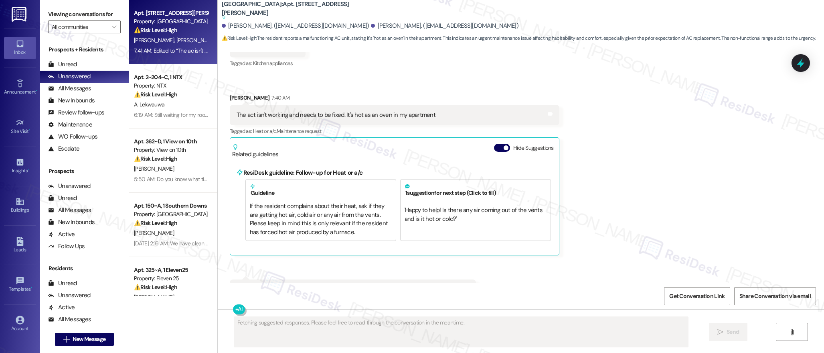
scroll to position [1826, 0]
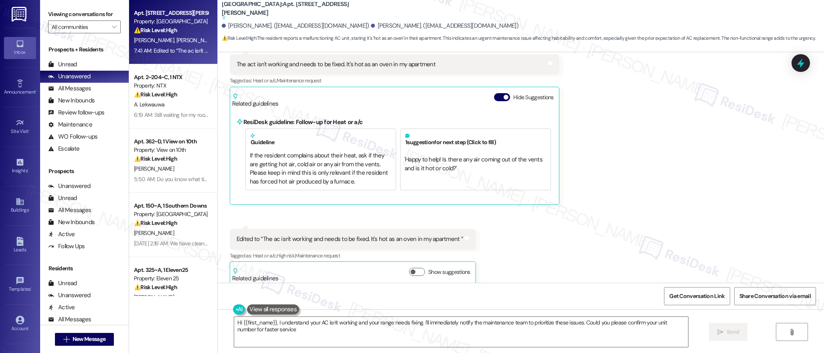
type textarea "Hi {{first_name}}, I understand your AC isn't working and your range needs fixi…"
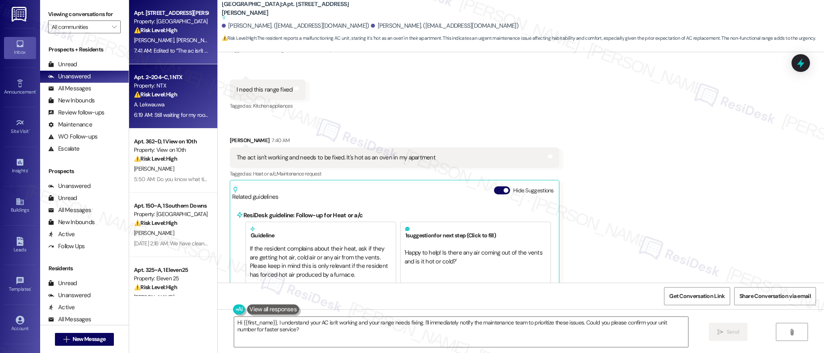
scroll to position [1717, 0]
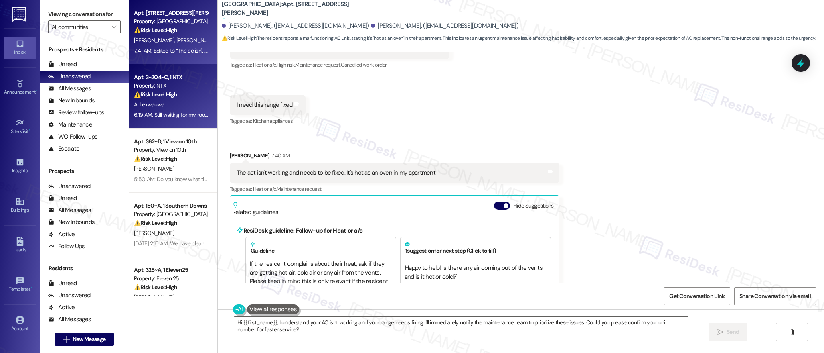
click at [173, 98] on div "⚠️ Risk Level: High The resident is still waiting for a ceiling fan replacement…" at bounding box center [171, 94] width 74 height 8
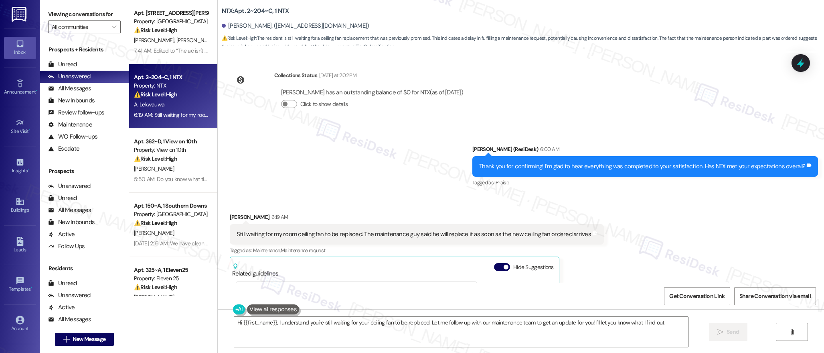
type textarea "Hi {{first_name}}, I understand you're still waiting for your ceiling fan to be…"
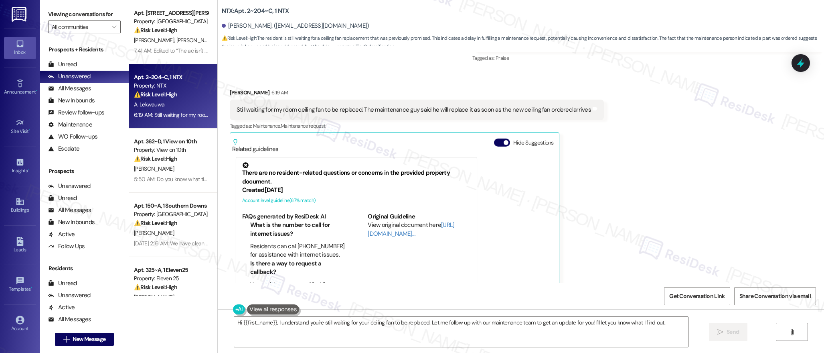
scroll to position [334, 0]
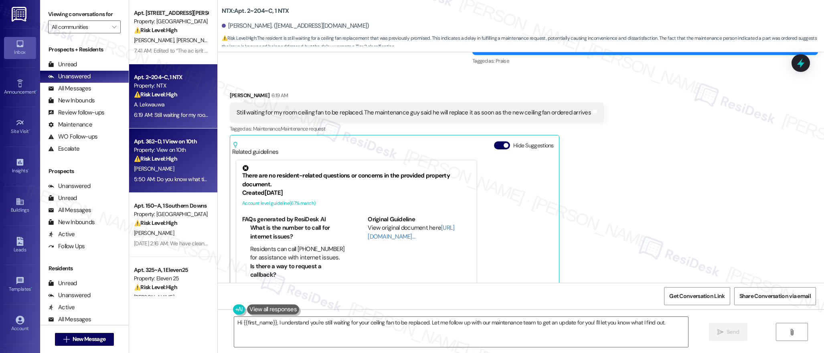
click at [176, 162] on div "⚠️ Risk Level: High The resident expresses discomfort and concern about staying…" at bounding box center [171, 158] width 74 height 8
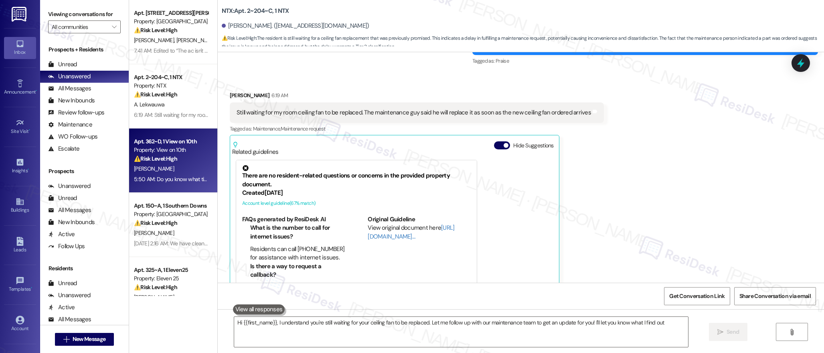
type textarea "Hi {{first_name}}, I understand you're still waiting for your ceiling fan to be…"
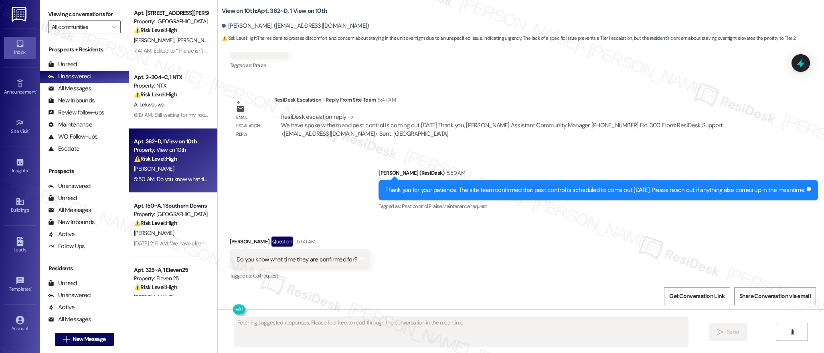
scroll to position [1159, 0]
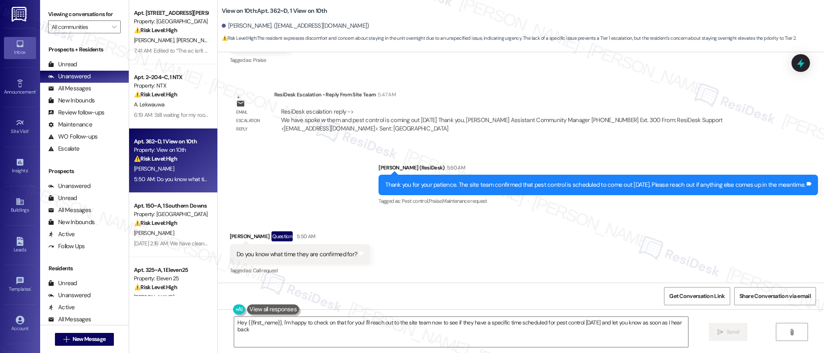
type textarea "Hey {{first_name}}, I'm happy to check on that for you! I'll reach out to the s…"
click at [327, 186] on div "Sent via SMS [PERSON_NAME] (ResiDesk) 5:50 AM Thank you for your patience. The …" at bounding box center [521, 179] width 607 height 68
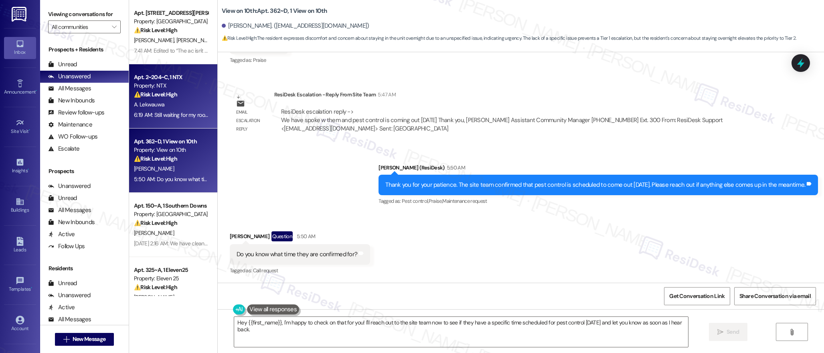
click at [188, 107] on div "A. Lekwauwa" at bounding box center [171, 104] width 76 height 10
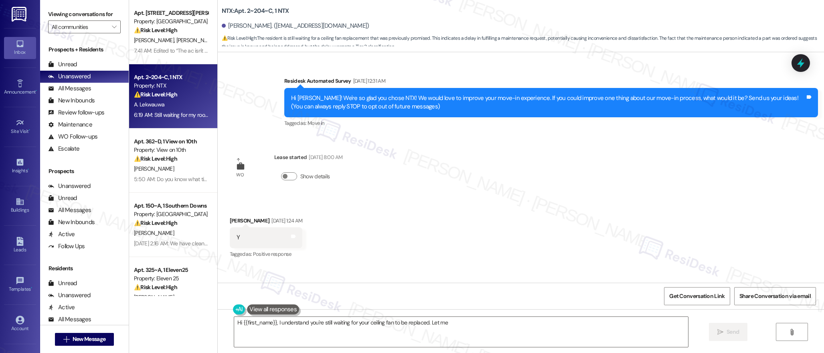
scroll to position [357, 0]
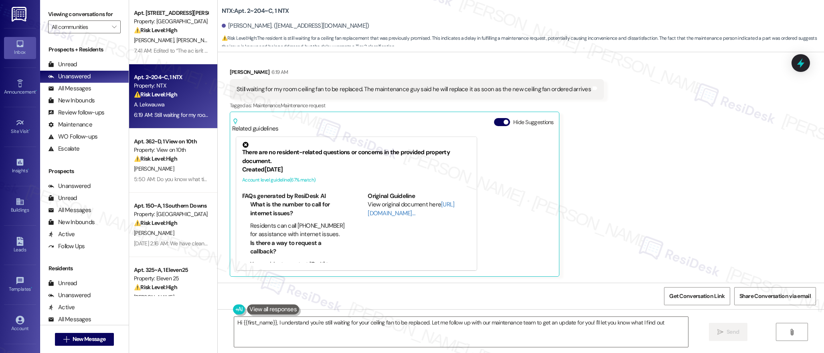
type textarea "Hi {{first_name}}, I understand you're still waiting for your ceiling fan to be…"
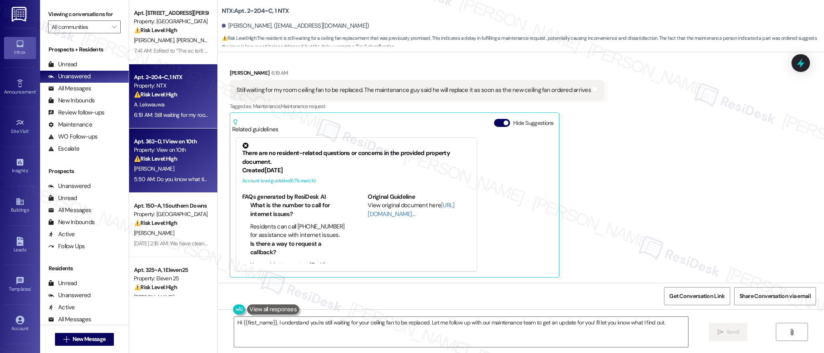
click at [172, 165] on div "[PERSON_NAME]" at bounding box center [171, 169] width 76 height 10
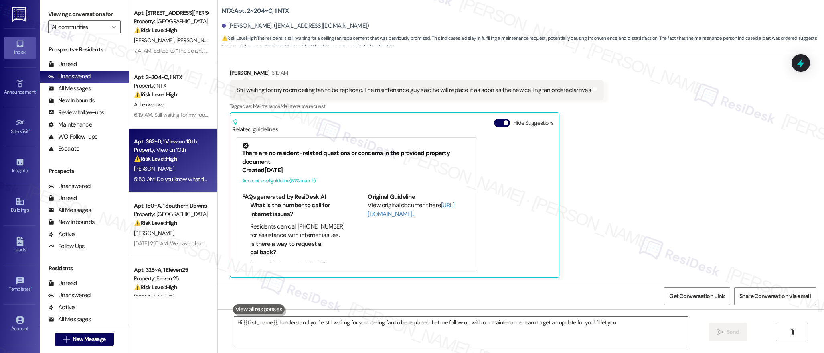
type textarea "Hi {{first_name}}, I understand you're still waiting for your ceiling fan to be…"
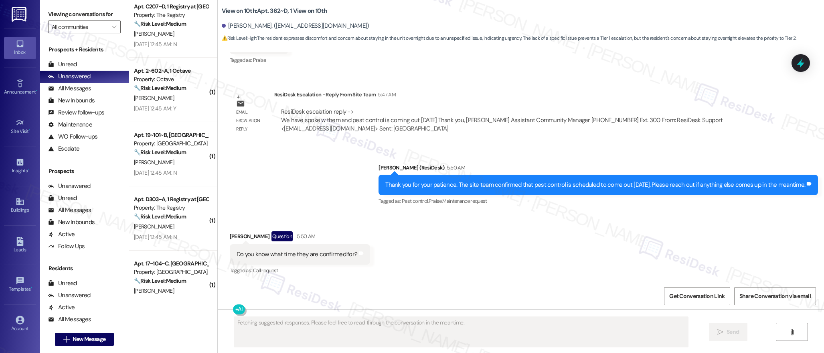
scroll to position [519, 0]
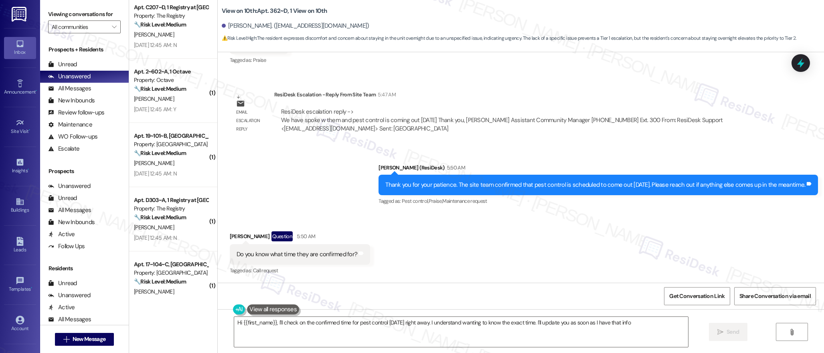
type textarea "Hi {{first_name}}, I'll check on the confirmed time for pest control [DATE] rig…"
